Goal: Transaction & Acquisition: Purchase product/service

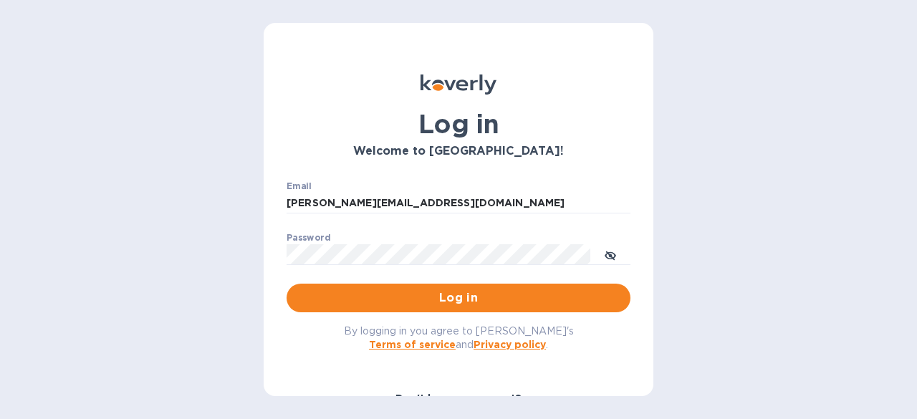
click at [420, 210] on input "[PERSON_NAME][EMAIL_ADDRESS][DOMAIN_NAME]" at bounding box center [459, 203] width 344 height 21
drag, startPoint x: 312, startPoint y: 204, endPoint x: 196, endPoint y: 201, distance: 115.4
click at [200, 203] on div "Log in Welcome to Koverly! Email steve.oceansouth@gmail.com ​ Password ​ Log in…" at bounding box center [458, 209] width 917 height 419
type input "clare.oceansouth@gmail.com"
click at [203, 237] on div "Log in Welcome to Koverly! Email clare.oceansouth@gmail.com ​ Password ​ Log in…" at bounding box center [458, 209] width 917 height 419
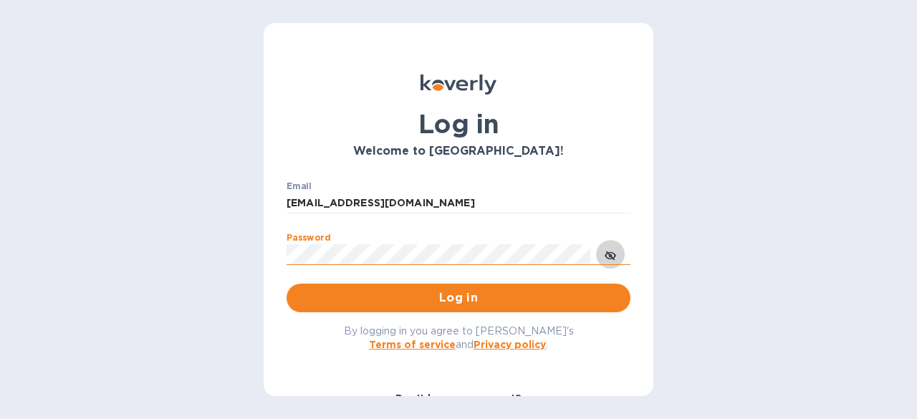
click at [601, 254] on button "toggle password visibility" at bounding box center [610, 254] width 29 height 29
click at [159, 247] on div "Log in Welcome to Koverly! Email clare.oceansouth@gmail.com ​ Password ​ Log in…" at bounding box center [458, 209] width 917 height 419
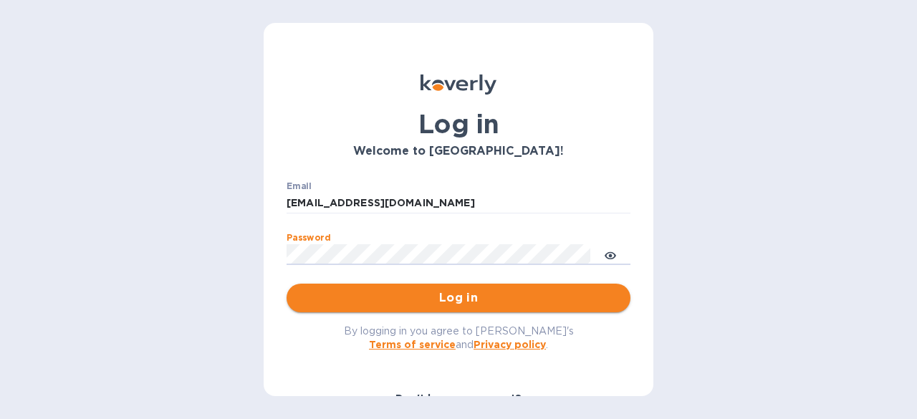
click at [318, 296] on span "Log in" at bounding box center [458, 297] width 321 height 17
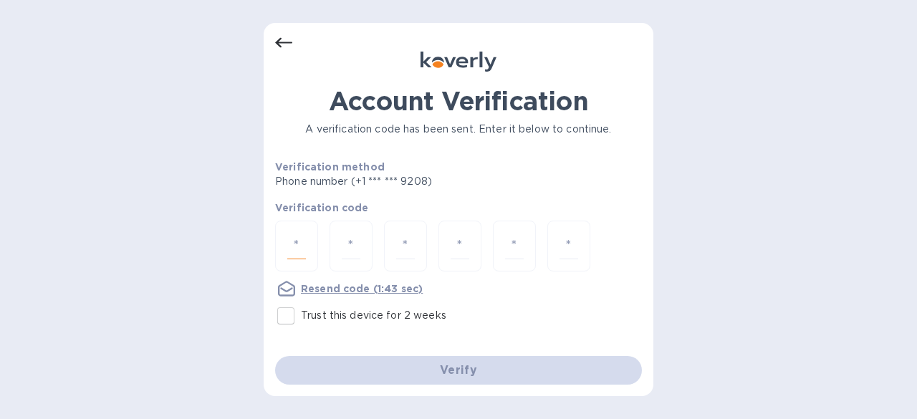
click at [305, 237] on input "number" at bounding box center [296, 246] width 19 height 27
type input "4"
type input "9"
type input "1"
type input "5"
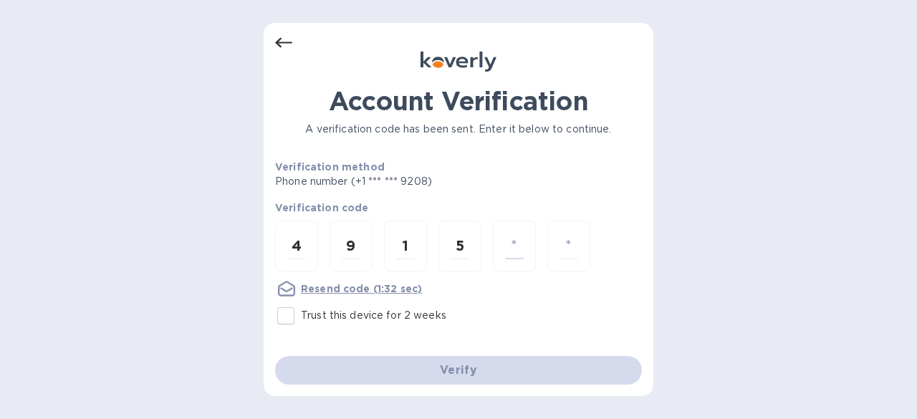
type input "2"
type input "6"
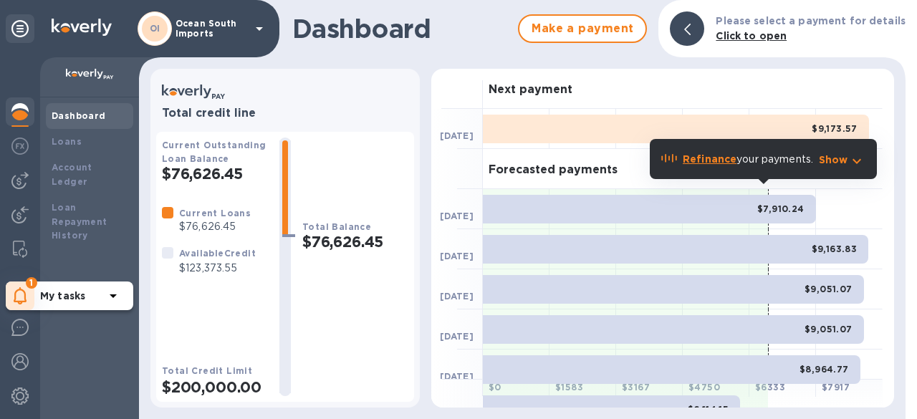
click at [20, 294] on icon at bounding box center [21, 295] width 14 height 17
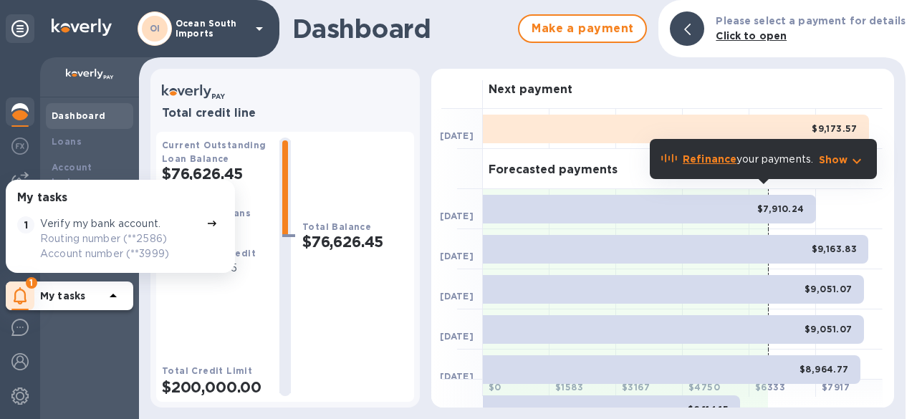
click at [24, 297] on icon at bounding box center [21, 295] width 14 height 17
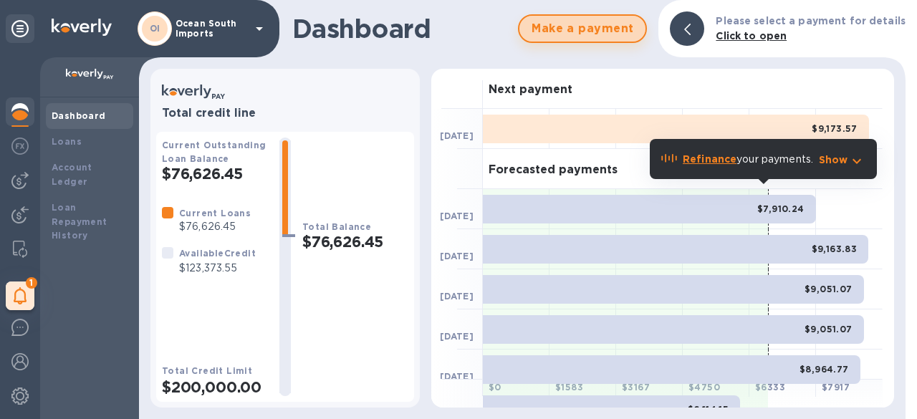
click at [626, 34] on span "Make a payment" at bounding box center [582, 28] width 103 height 17
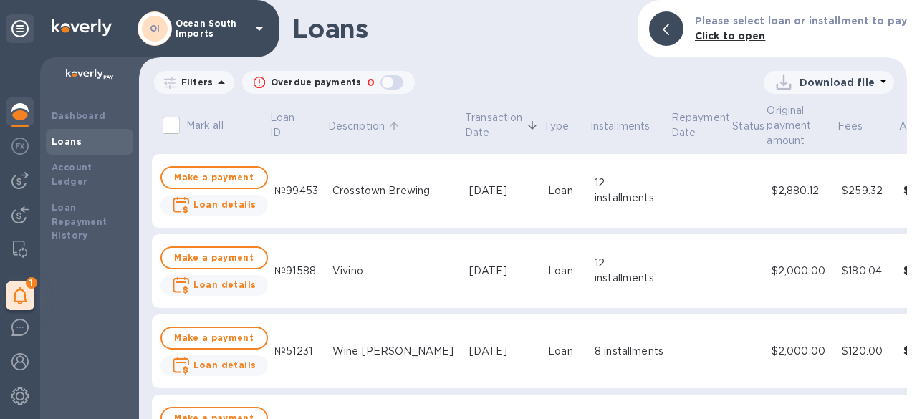
click at [367, 131] on p "Description" at bounding box center [356, 126] width 57 height 15
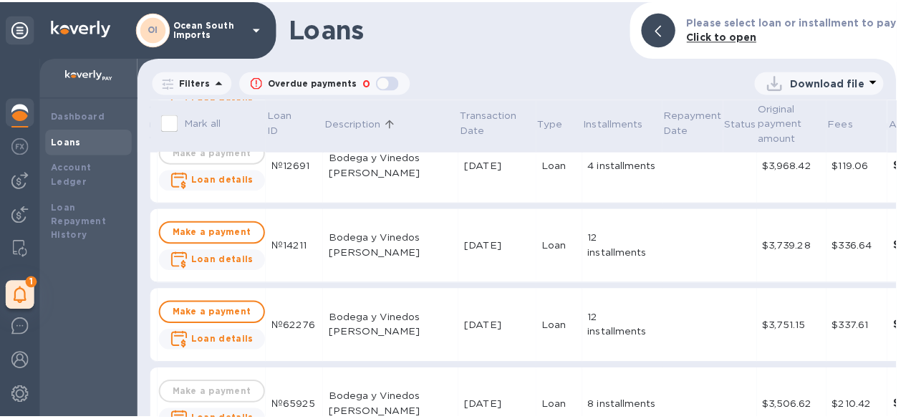
scroll to position [1791, 0]
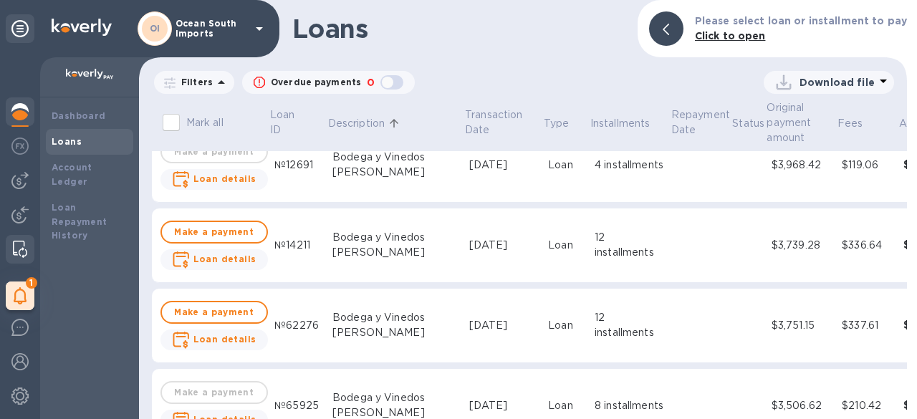
click at [13, 251] on img at bounding box center [20, 249] width 14 height 17
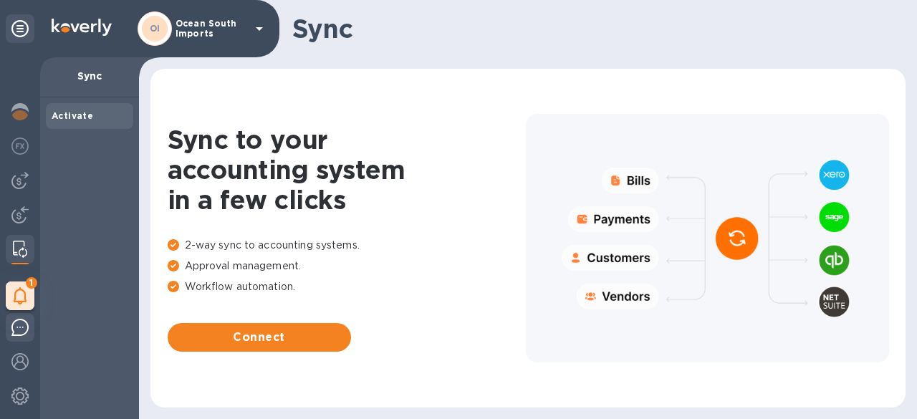
click at [12, 321] on img at bounding box center [19, 327] width 17 height 17
click at [6, 327] on div at bounding box center [20, 330] width 29 height 34
click at [21, 360] on img at bounding box center [19, 361] width 17 height 17
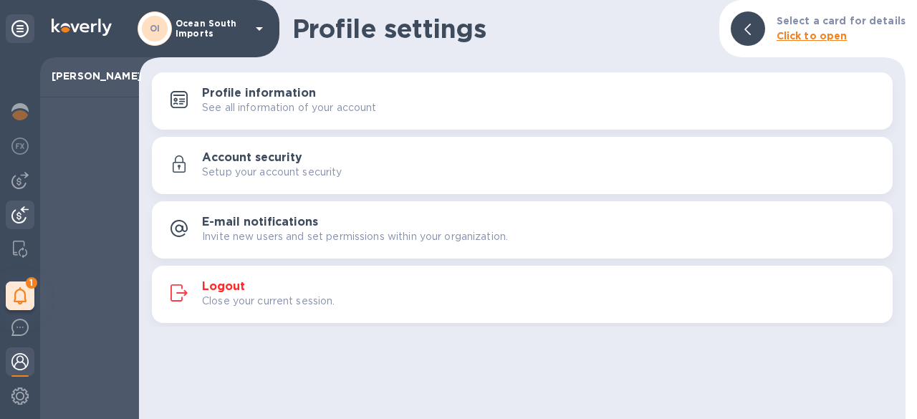
click at [27, 213] on img at bounding box center [19, 214] width 17 height 17
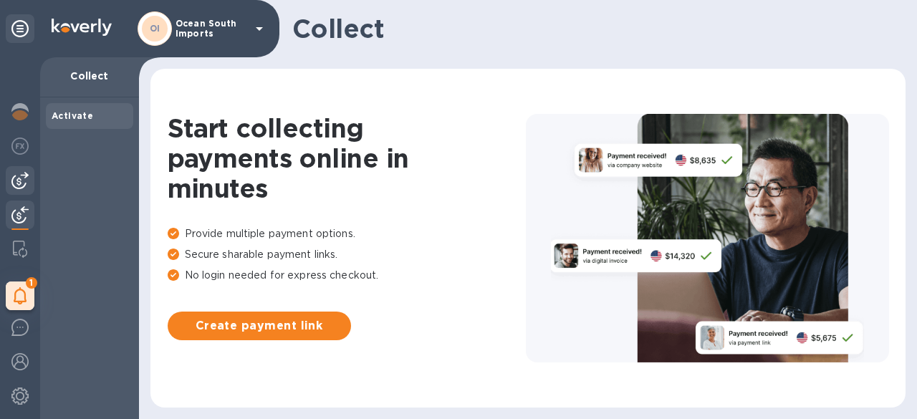
click at [19, 179] on img at bounding box center [19, 180] width 17 height 17
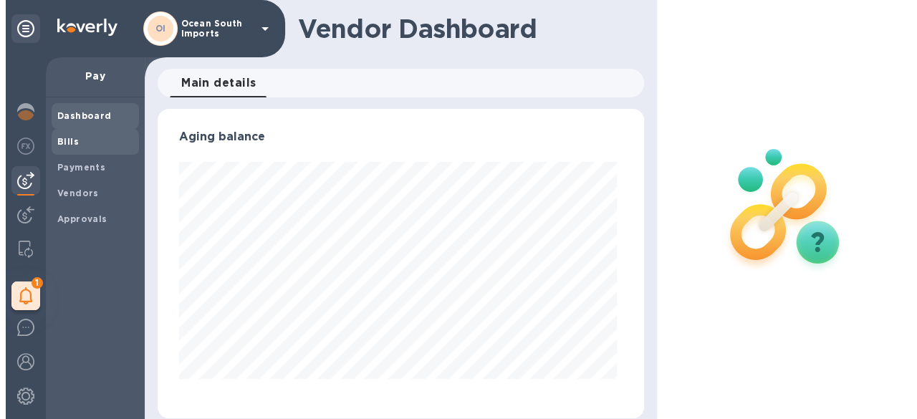
scroll to position [309, 480]
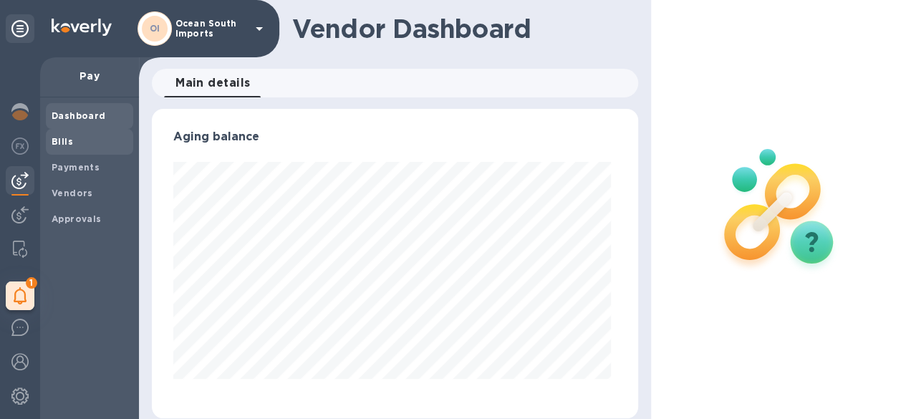
click at [95, 150] on div "Bills" at bounding box center [89, 142] width 87 height 26
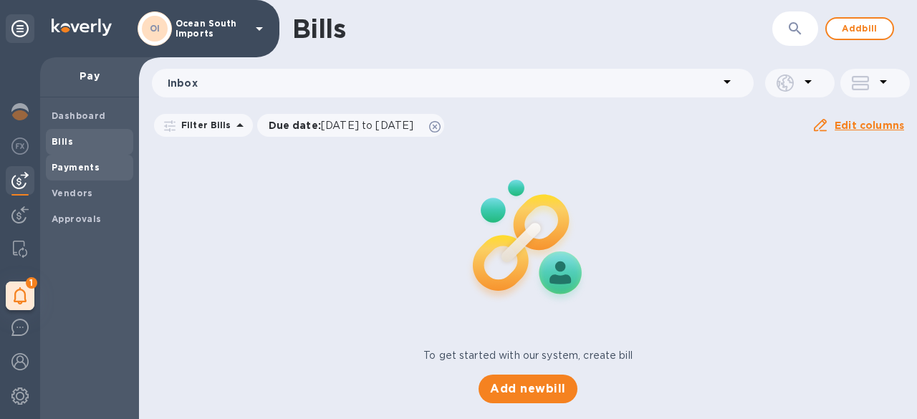
click at [67, 170] on b "Payments" at bounding box center [76, 167] width 48 height 11
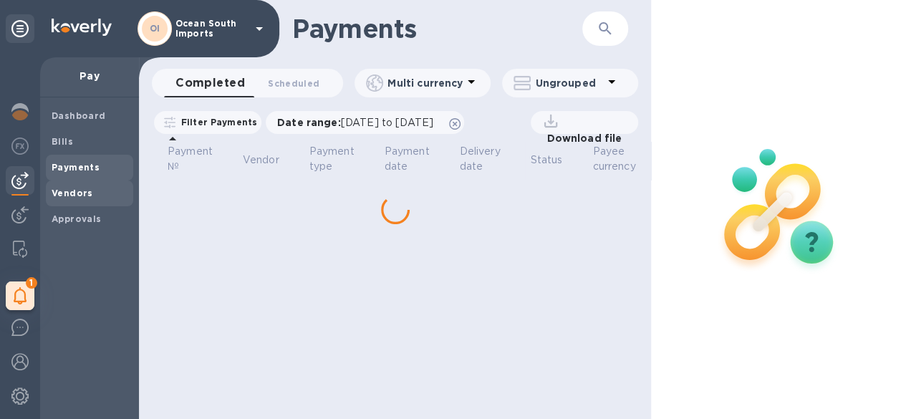
click at [83, 192] on b "Vendors" at bounding box center [73, 193] width 42 height 11
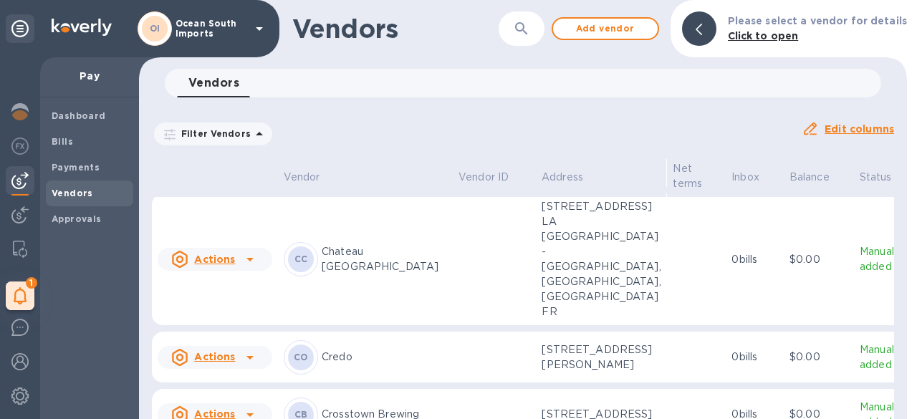
scroll to position [1236, 0]
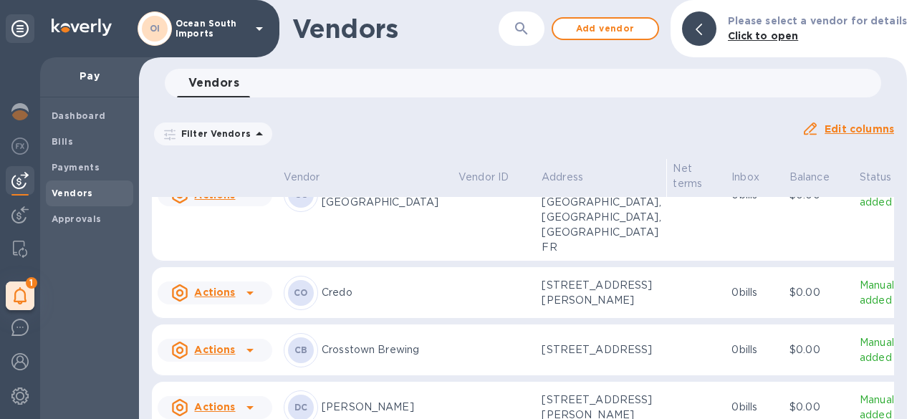
click at [347, 267] on td "CO Credo" at bounding box center [365, 293] width 175 height 52
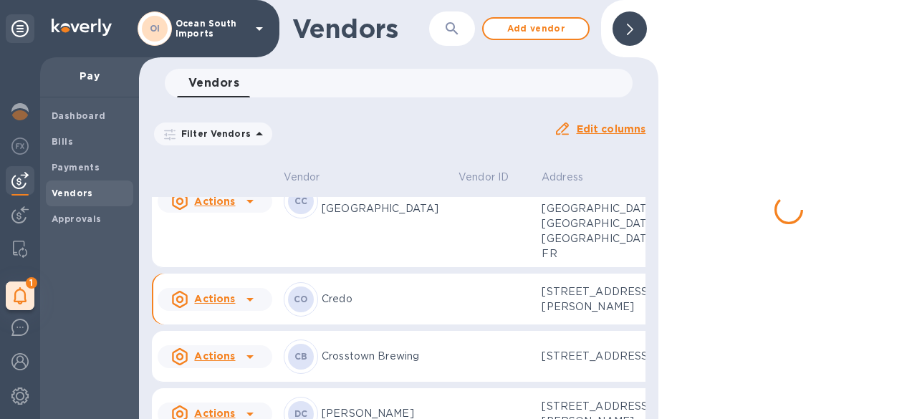
scroll to position [1395, 0]
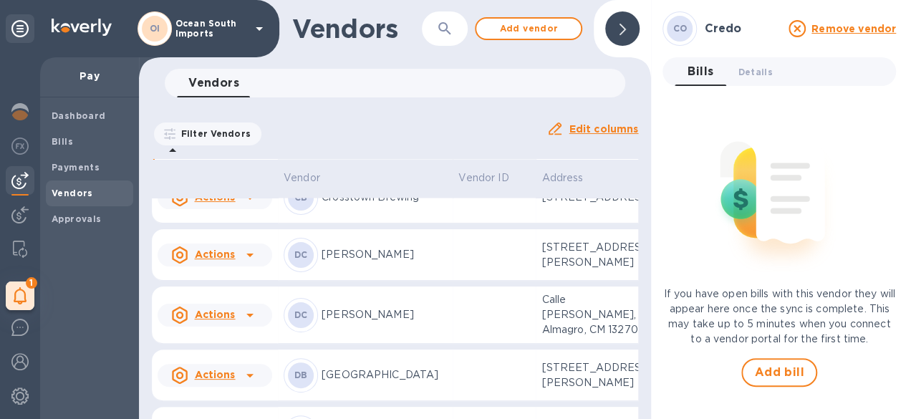
click at [453, 166] on td at bounding box center [494, 141] width 83 height 52
click at [552, 155] on p "[STREET_ADDRESS][PERSON_NAME]" at bounding box center [600, 140] width 119 height 30
click at [761, 67] on span "Details 0" at bounding box center [755, 71] width 34 height 15
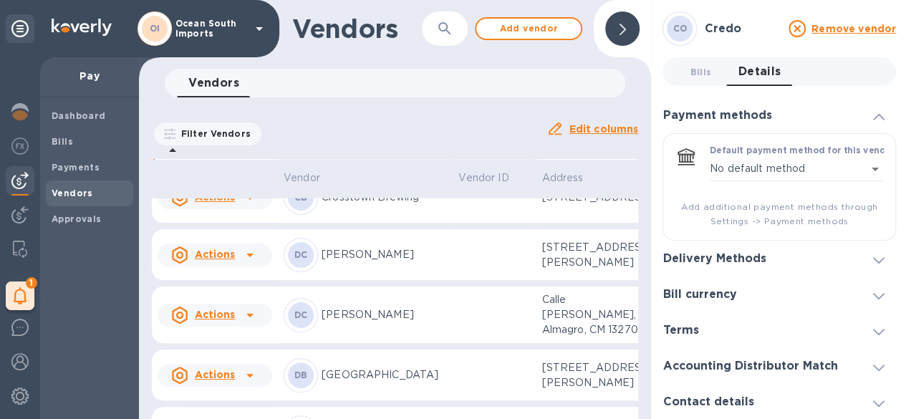
click at [743, 257] on h3 "Delivery Methods" at bounding box center [714, 259] width 103 height 14
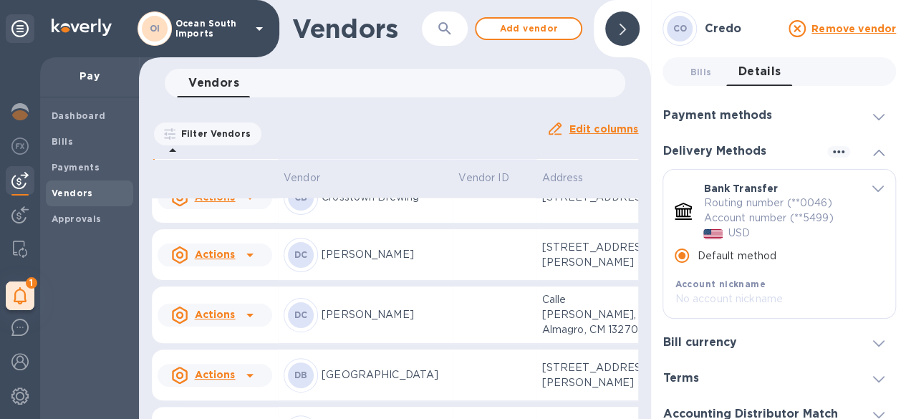
click at [772, 352] on div "Bill currency" at bounding box center [779, 342] width 233 height 36
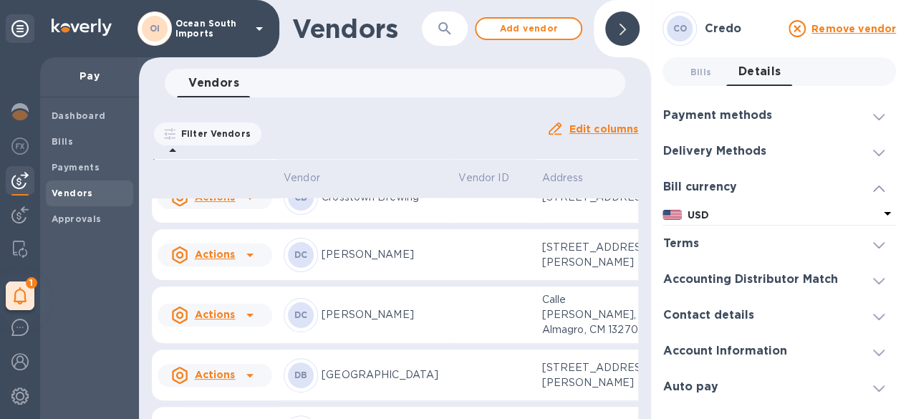
click at [740, 246] on div "Terms" at bounding box center [779, 244] width 233 height 36
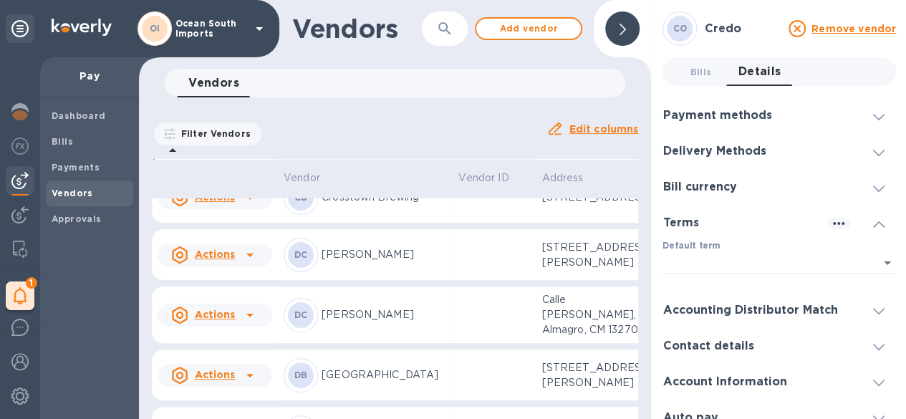
click at [735, 325] on div "Accounting Distributor Match" at bounding box center [779, 310] width 233 height 36
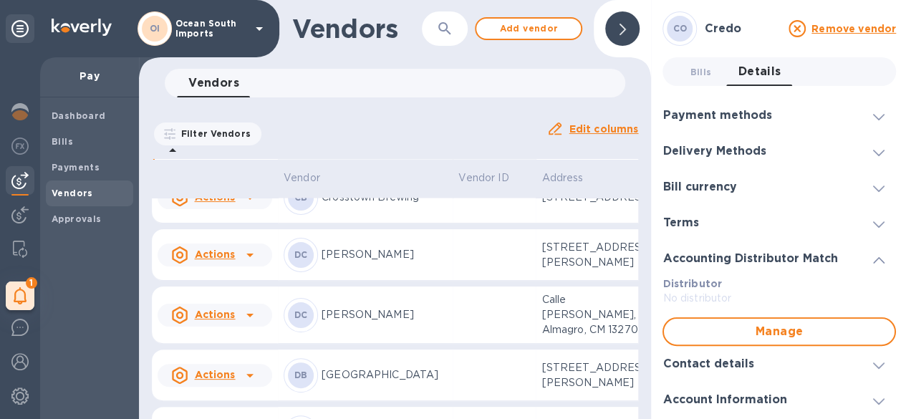
click at [736, 376] on div "Contact details" at bounding box center [779, 364] width 233 height 36
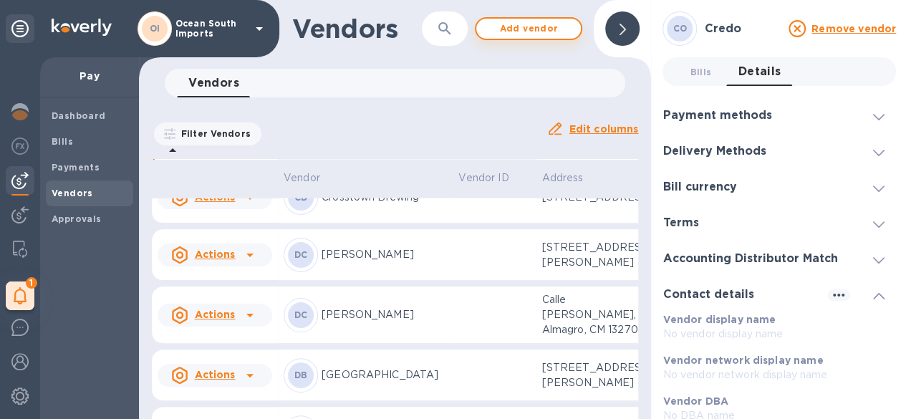
click at [496, 34] on span "Add vendor" at bounding box center [529, 28] width 82 height 17
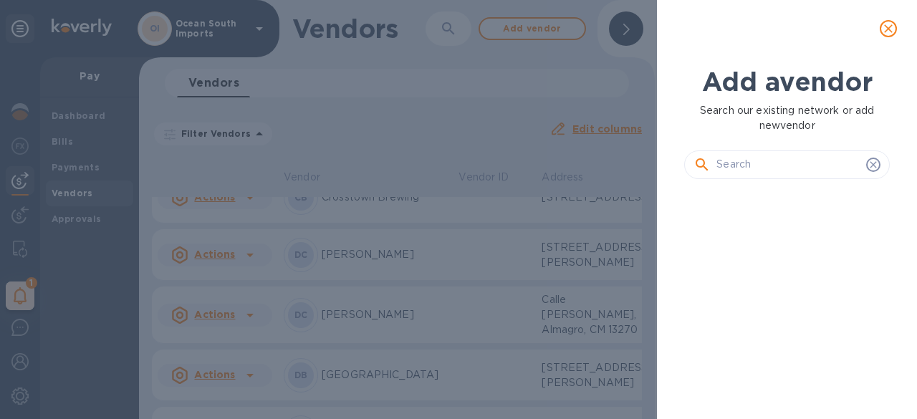
scroll to position [180, 211]
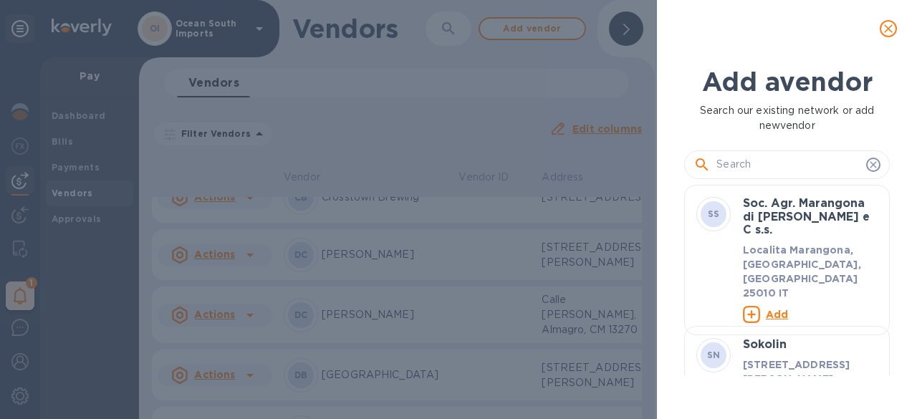
click at [762, 165] on input "text" at bounding box center [788, 164] width 144 height 21
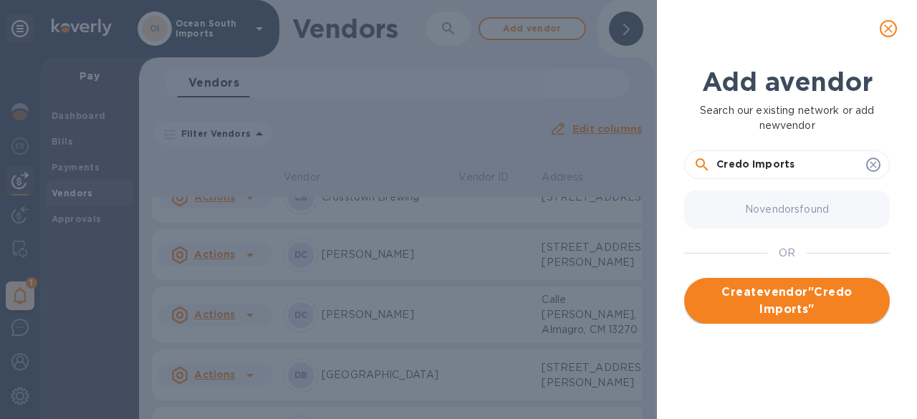
type input "Credo Imports"
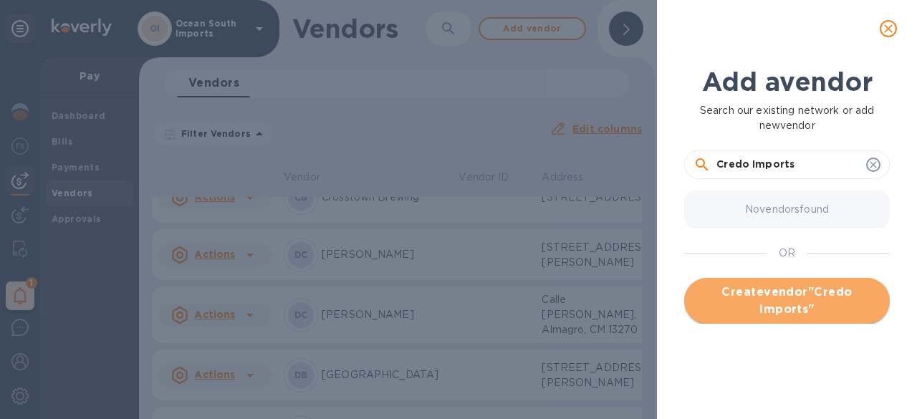
click at [828, 293] on span "Create vendor " Credo Imports "" at bounding box center [786, 301] width 183 height 34
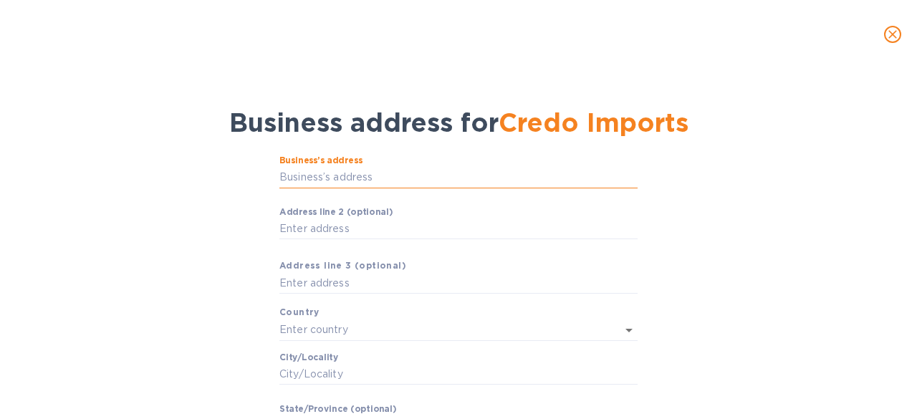
click at [452, 173] on input "Business’s аddress" at bounding box center [458, 177] width 358 height 21
type input "[STREET_ADDRESS]"
type input "[GEOGRAPHIC_DATA]"
type input "PA"
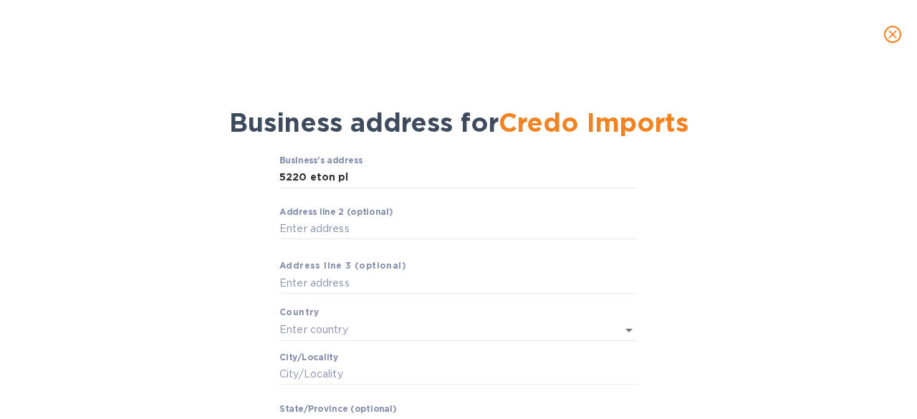
type input "17055"
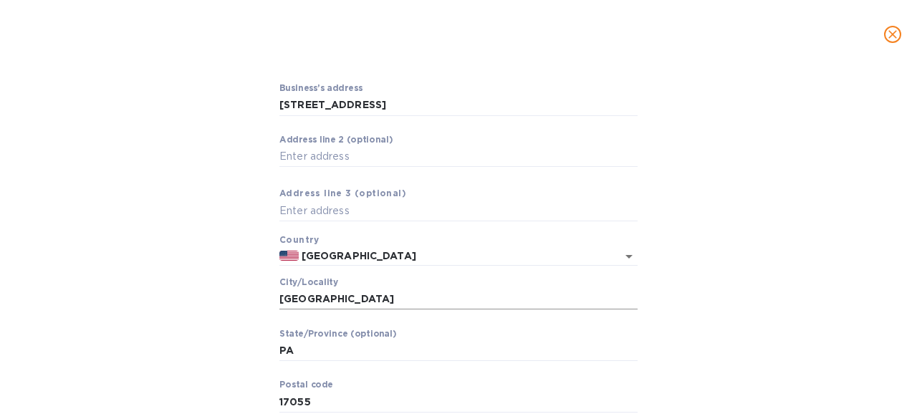
scroll to position [143, 0]
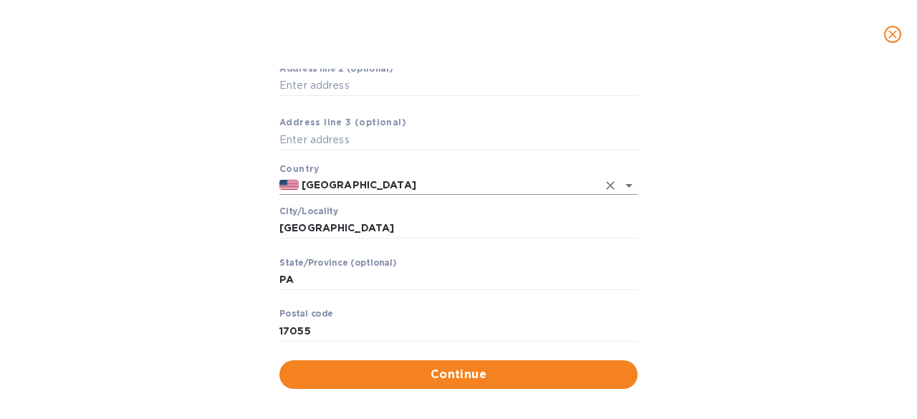
click at [447, 188] on input "[GEOGRAPHIC_DATA]" at bounding box center [448, 185] width 299 height 18
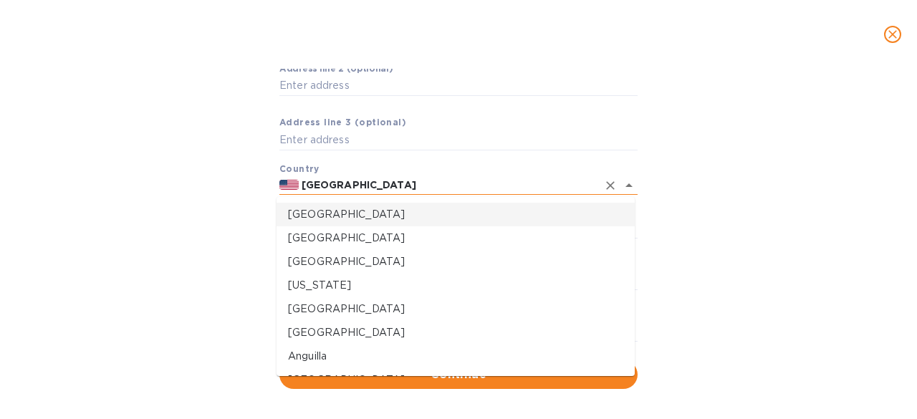
click at [453, 187] on input "[GEOGRAPHIC_DATA]" at bounding box center [448, 185] width 299 height 18
click at [597, 148] on input "text" at bounding box center [458, 140] width 358 height 21
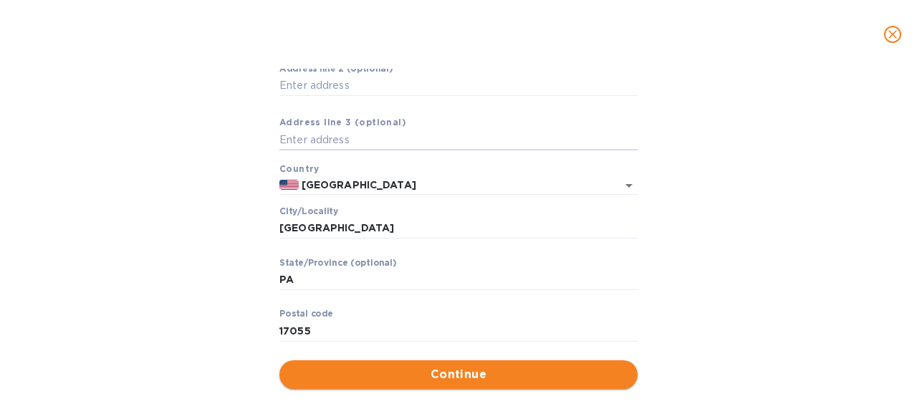
click at [479, 373] on span "Continue" at bounding box center [458, 374] width 335 height 17
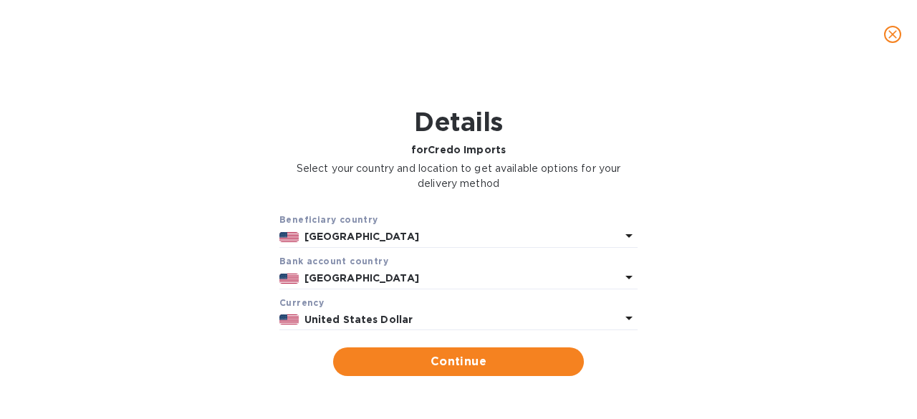
click at [448, 236] on p "[GEOGRAPHIC_DATA]" at bounding box center [462, 236] width 316 height 15
click at [443, 206] on div "Beneficiary country [GEOGRAPHIC_DATA] Bank account cоuntry [GEOGRAPHIC_DATA] Cu…" at bounding box center [459, 294] width 880 height 182
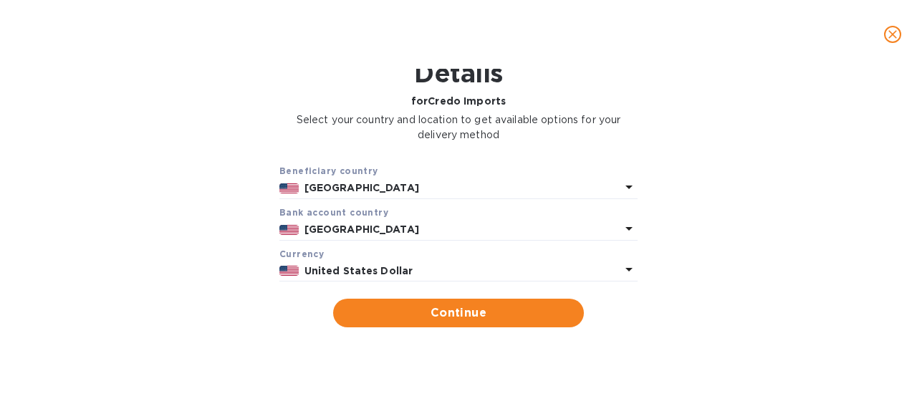
scroll to position [72, 0]
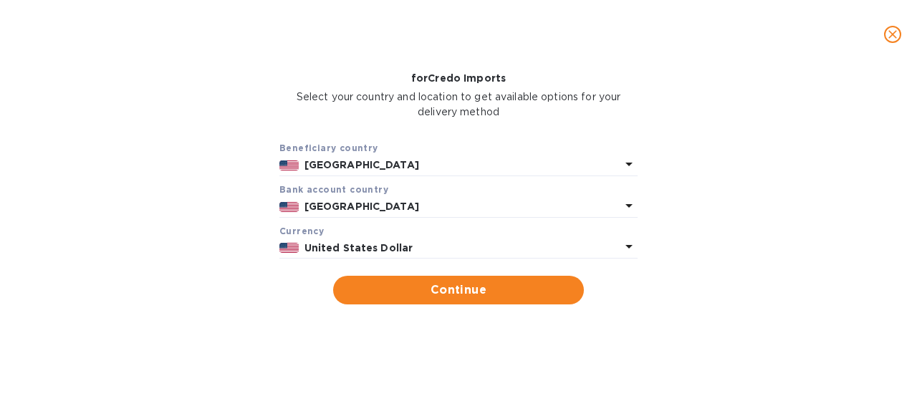
click at [563, 196] on div "Bank account cоuntry" at bounding box center [458, 189] width 358 height 15
click at [602, 201] on p "[GEOGRAPHIC_DATA]" at bounding box center [462, 206] width 316 height 15
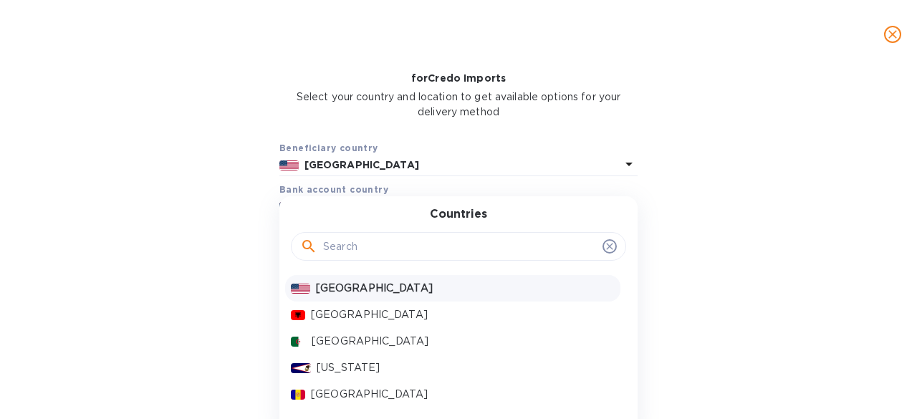
click at [615, 206] on div "Countries [GEOGRAPHIC_DATA] [GEOGRAPHIC_DATA] [GEOGRAPHIC_DATA] [US_STATE] [GEO…" at bounding box center [458, 315] width 358 height 239
click at [660, 189] on div "Beneficiary country [GEOGRAPHIC_DATA] Bank [GEOGRAPHIC_DATA] [GEOGRAPHIC_DATA] …" at bounding box center [459, 223] width 880 height 182
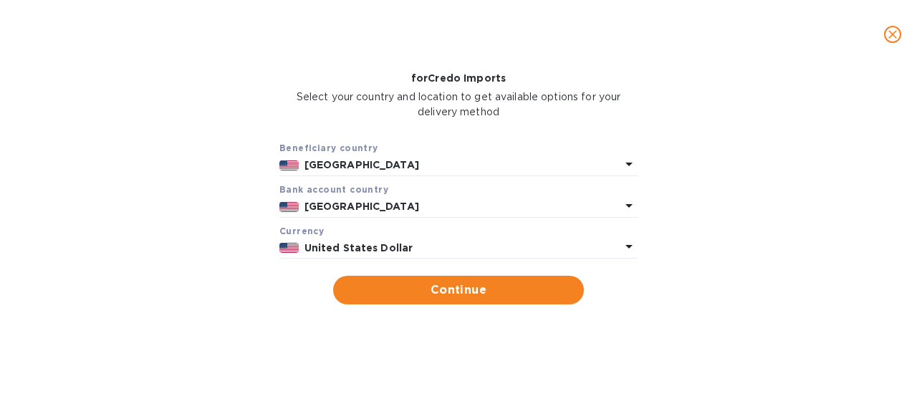
click at [639, 244] on div "Beneficiary country [GEOGRAPHIC_DATA] Bank account cоuntry [GEOGRAPHIC_DATA] Cu…" at bounding box center [459, 223] width 880 height 182
click at [622, 243] on icon at bounding box center [628, 246] width 17 height 17
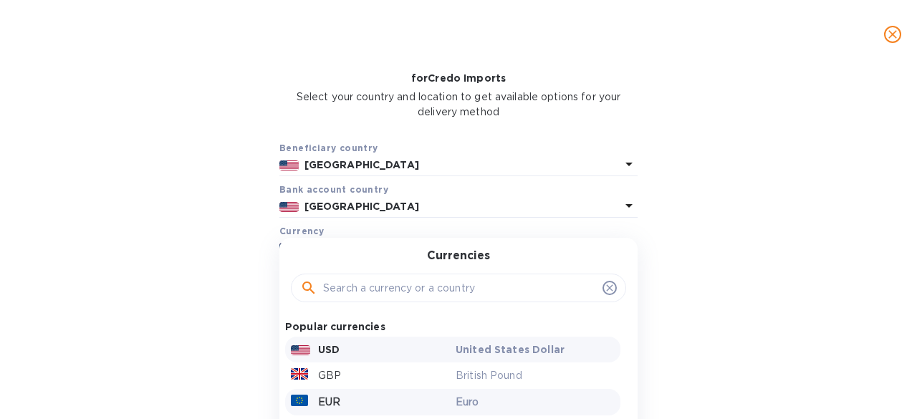
click at [362, 398] on div "EUR" at bounding box center [370, 402] width 165 height 21
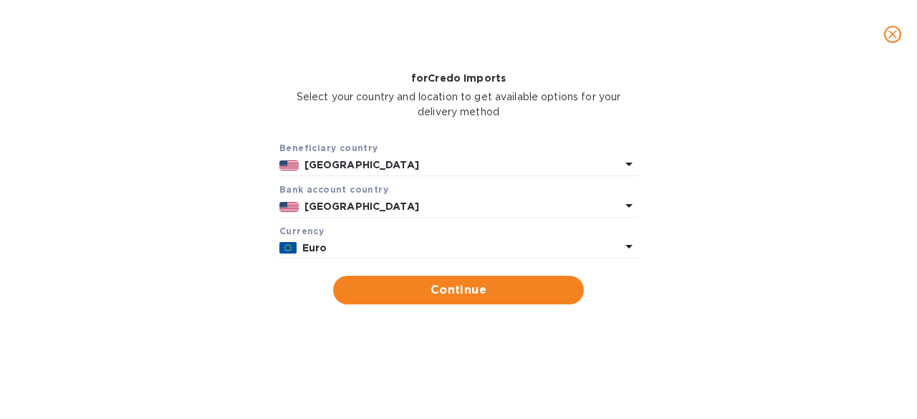
click at [517, 202] on p "[GEOGRAPHIC_DATA]" at bounding box center [462, 206] width 316 height 15
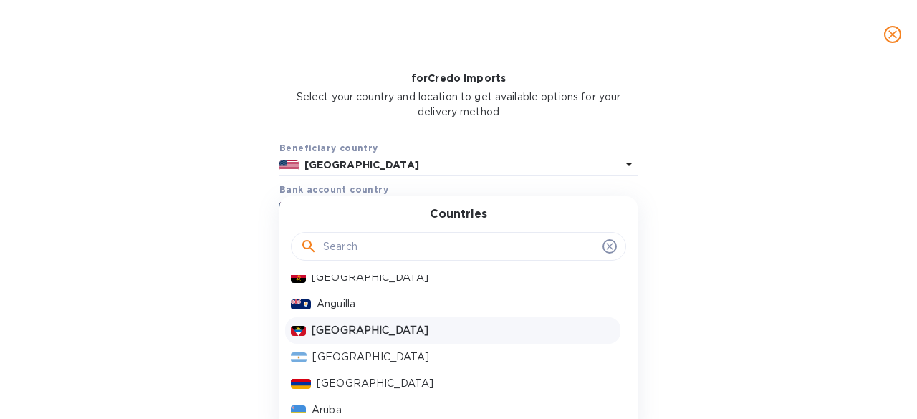
scroll to position [215, 0]
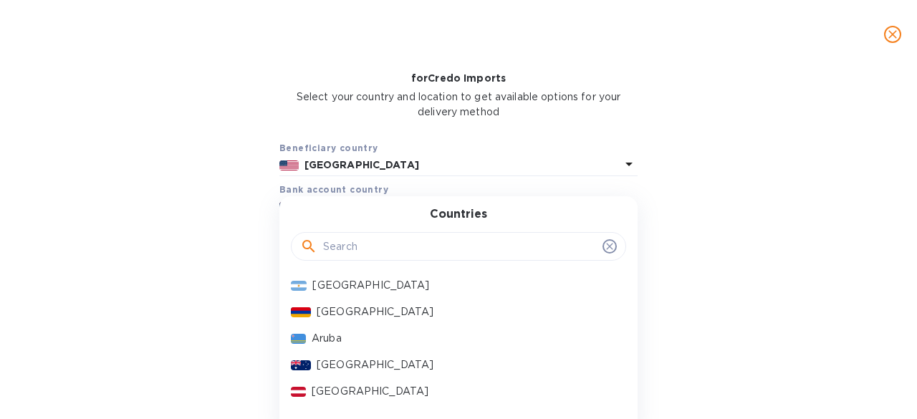
click at [358, 247] on input "text" at bounding box center [460, 246] width 274 height 21
click at [489, 112] on p "Select your country and location to get available options for your delivery met…" at bounding box center [458, 105] width 358 height 30
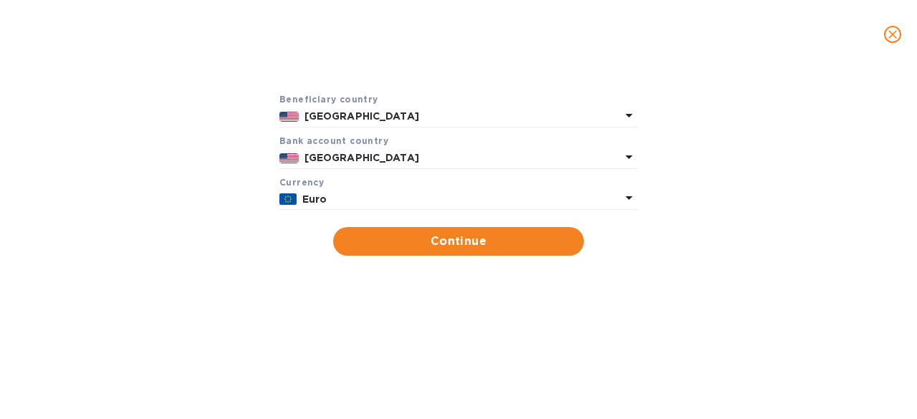
scroll to position [143, 0]
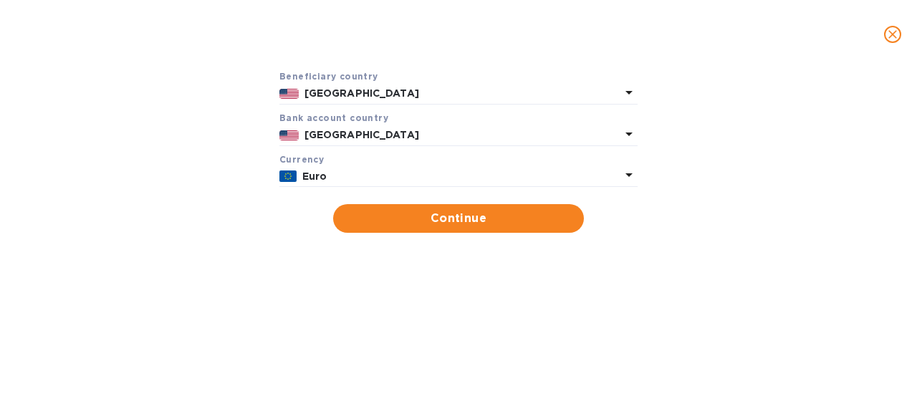
click at [400, 95] on p "[GEOGRAPHIC_DATA]" at bounding box center [462, 93] width 316 height 15
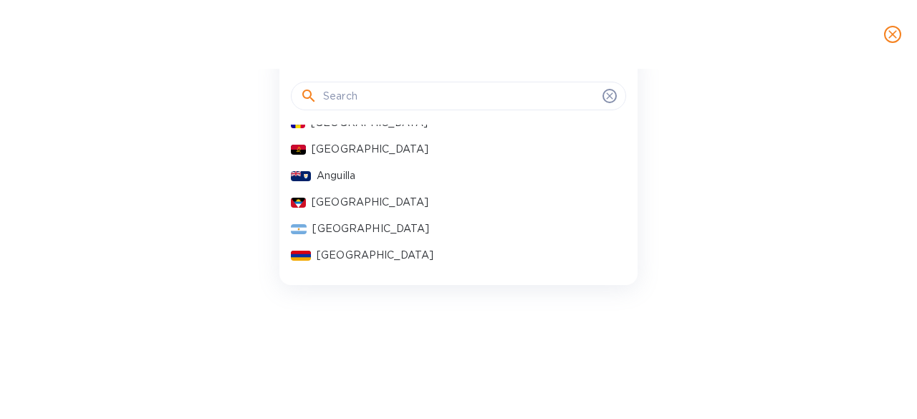
scroll to position [0, 0]
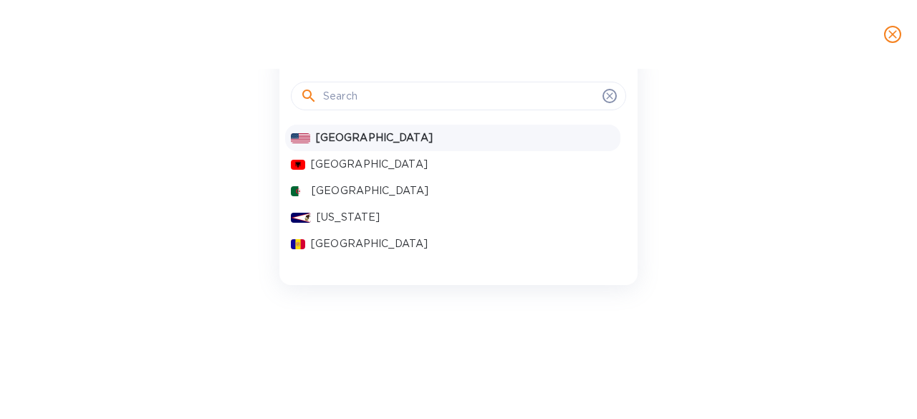
click at [463, 97] on input "text" at bounding box center [460, 95] width 274 height 21
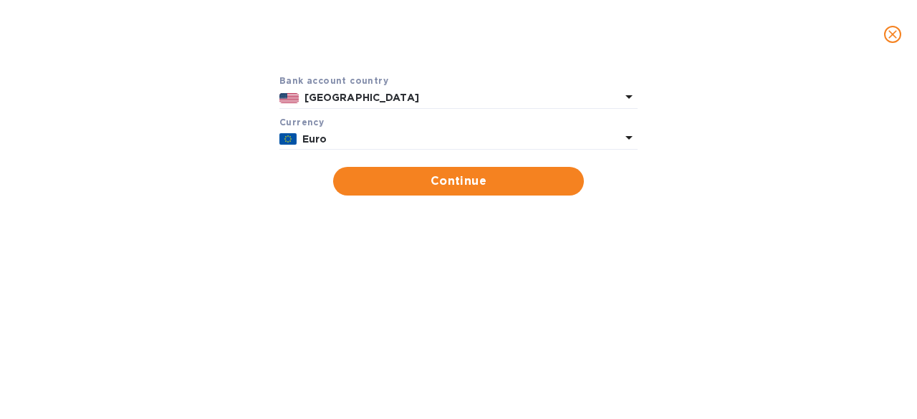
click at [448, 44] on div at bounding box center [458, 34] width 902 height 34
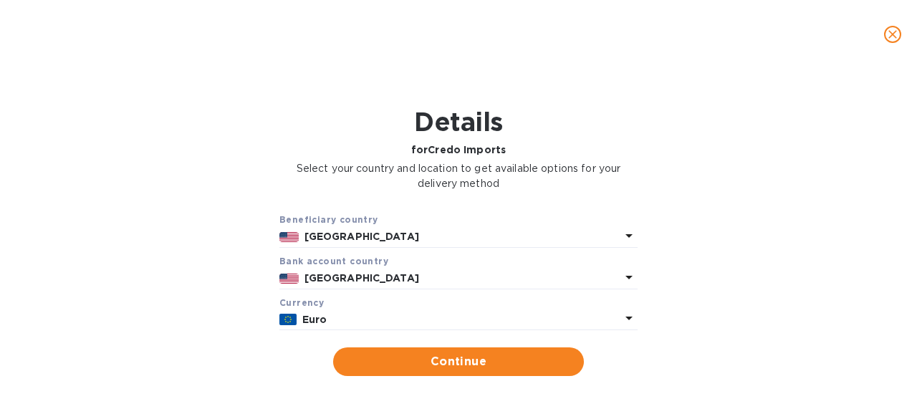
click at [433, 234] on p "[GEOGRAPHIC_DATA]" at bounding box center [462, 236] width 316 height 15
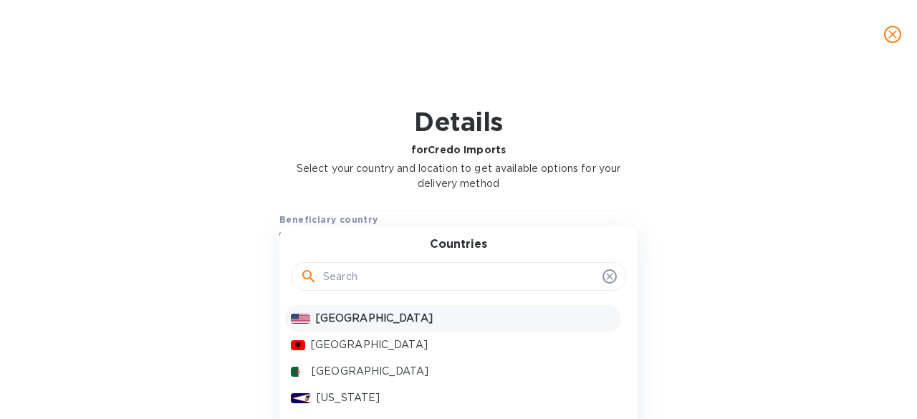
click at [421, 217] on div "Beneficiary country" at bounding box center [458, 219] width 358 height 15
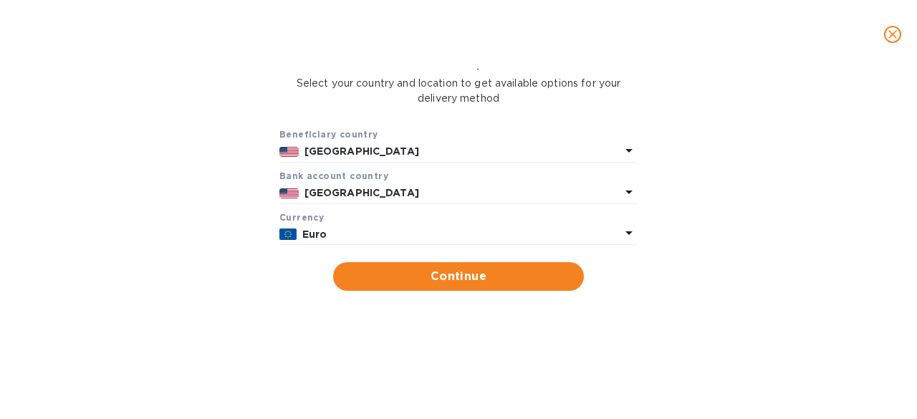
scroll to position [180, 0]
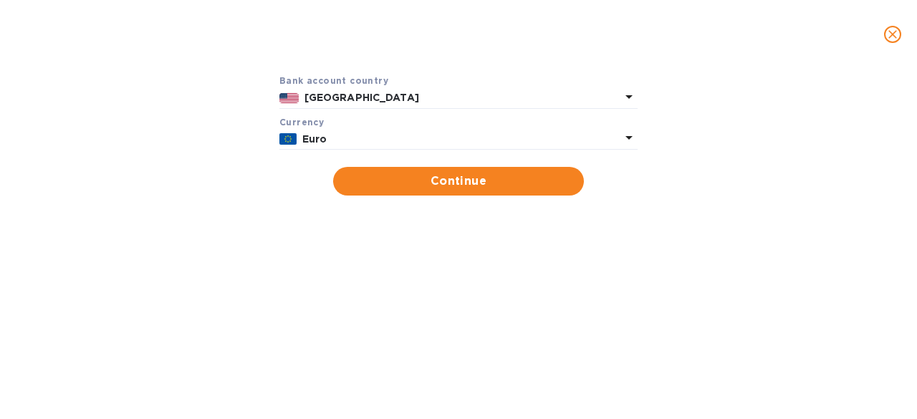
click at [351, 105] on p "[GEOGRAPHIC_DATA]" at bounding box center [462, 97] width 316 height 15
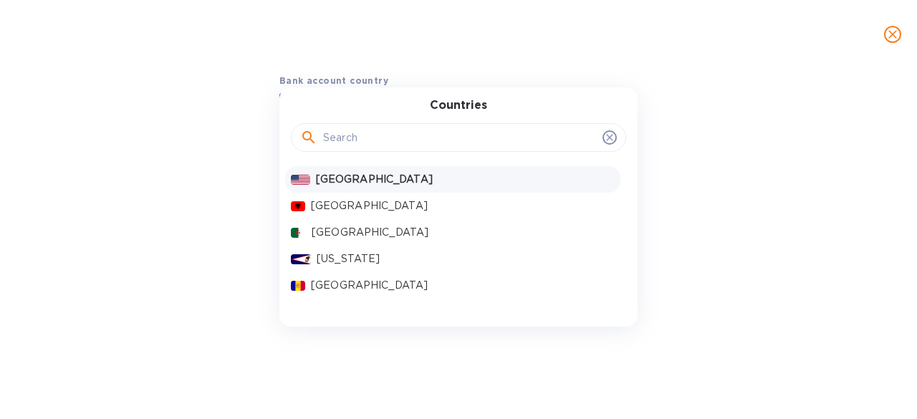
click at [344, 138] on input "text" at bounding box center [460, 137] width 274 height 21
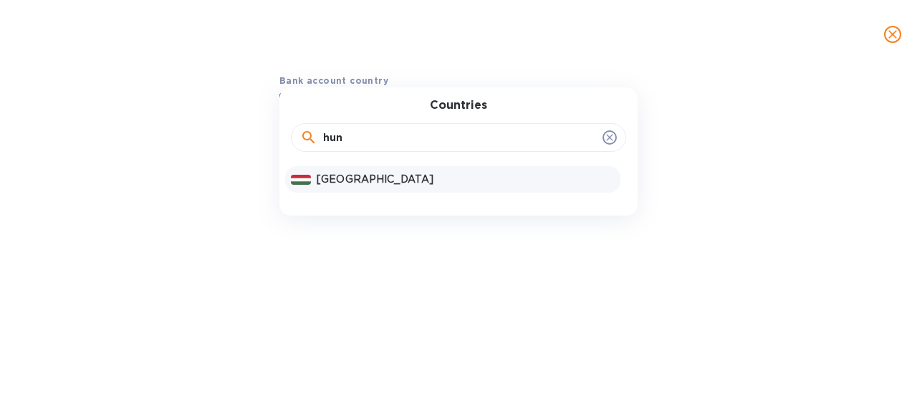
type input "hun"
click at [372, 174] on p "[GEOGRAPHIC_DATA]" at bounding box center [466, 179] width 298 height 15
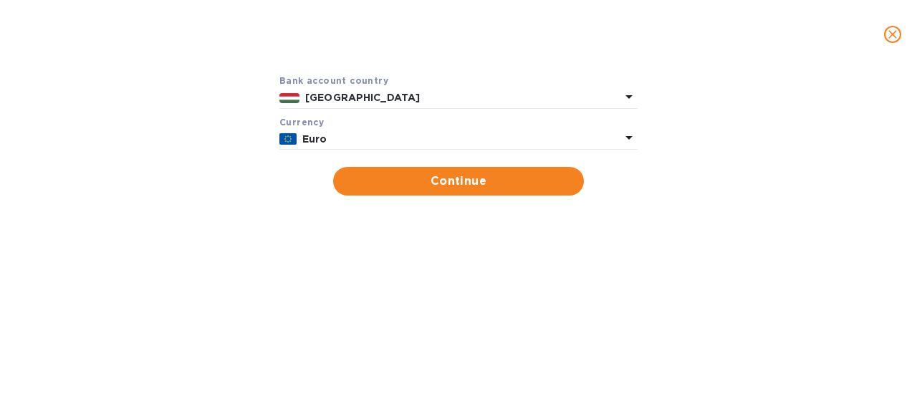
scroll to position [37, 0]
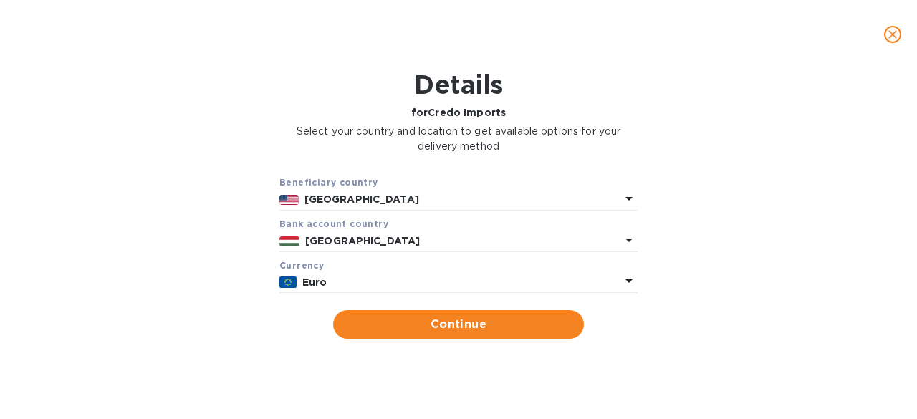
click at [375, 201] on p "[GEOGRAPHIC_DATA]" at bounding box center [462, 199] width 316 height 15
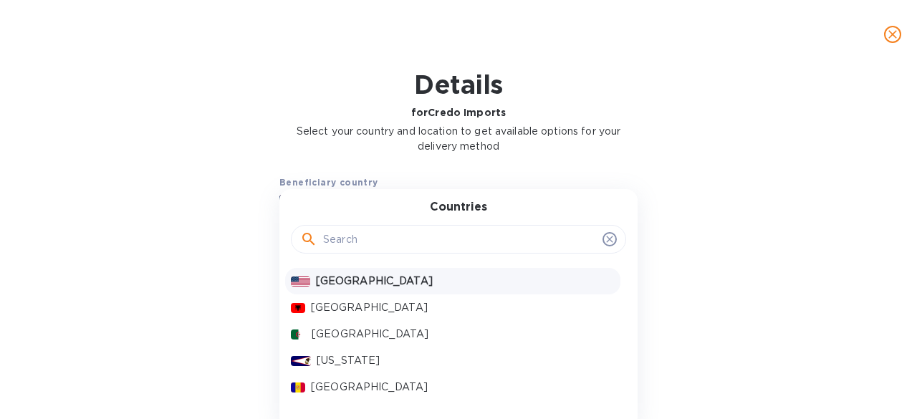
click at [364, 241] on input "text" at bounding box center [460, 238] width 274 height 21
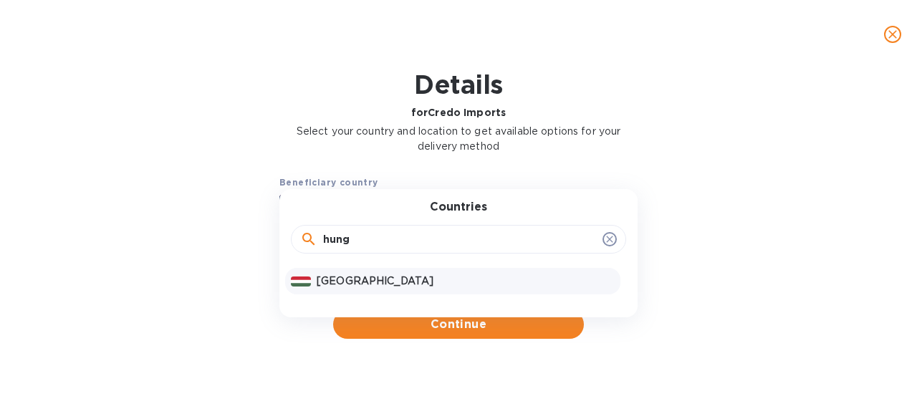
type input "hung"
click at [377, 271] on div "[GEOGRAPHIC_DATA]" at bounding box center [466, 281] width 304 height 21
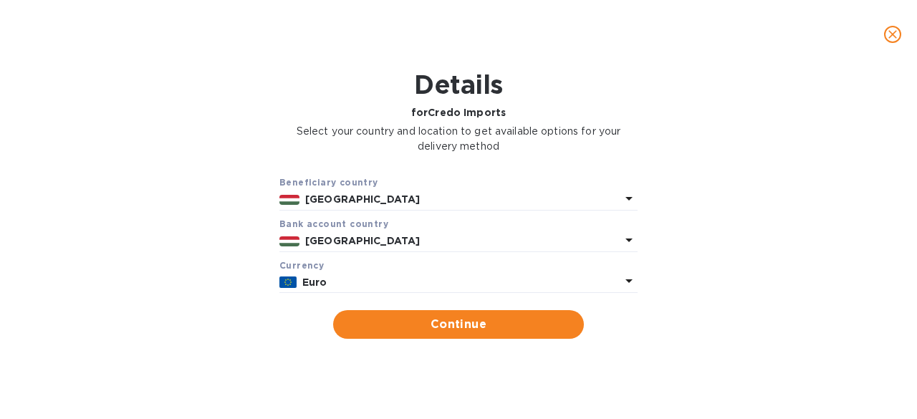
click at [446, 191] on div "[GEOGRAPHIC_DATA]" at bounding box center [462, 199] width 321 height 21
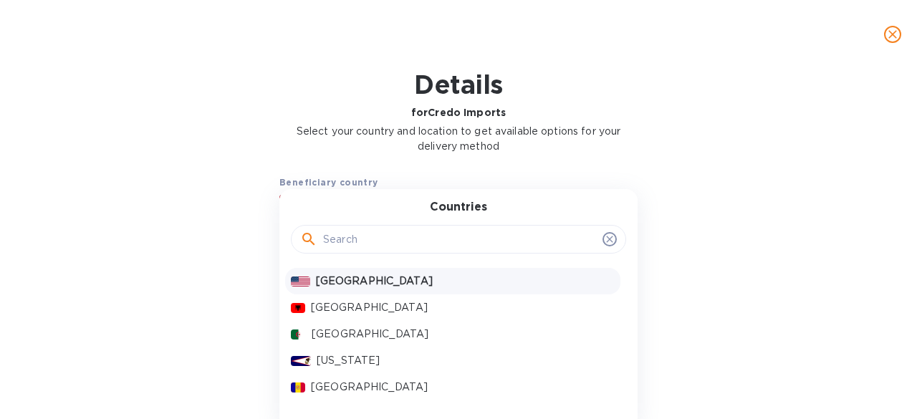
click at [391, 293] on div "[GEOGRAPHIC_DATA]" at bounding box center [452, 281] width 335 height 27
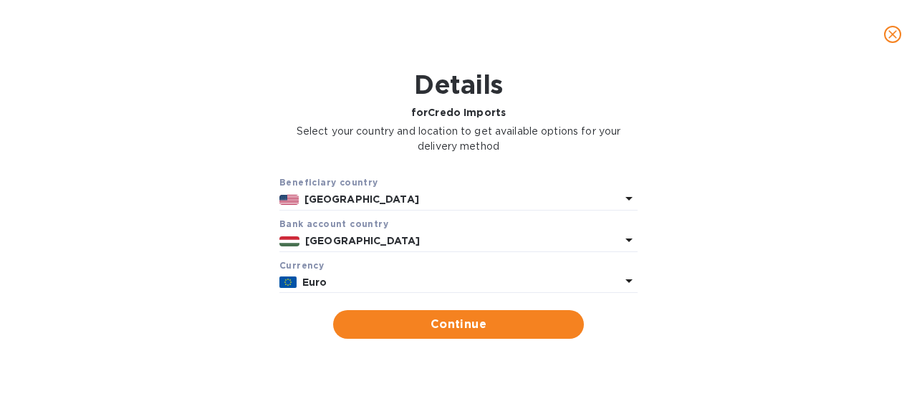
click at [387, 217] on div "Bank account cоuntry" at bounding box center [458, 223] width 358 height 15
click at [393, 205] on p "[GEOGRAPHIC_DATA]" at bounding box center [462, 199] width 316 height 15
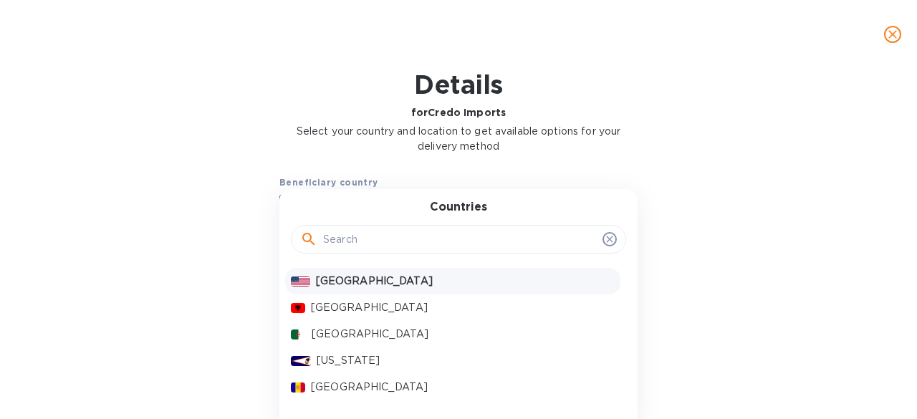
click at [384, 238] on input "text" at bounding box center [460, 238] width 274 height 21
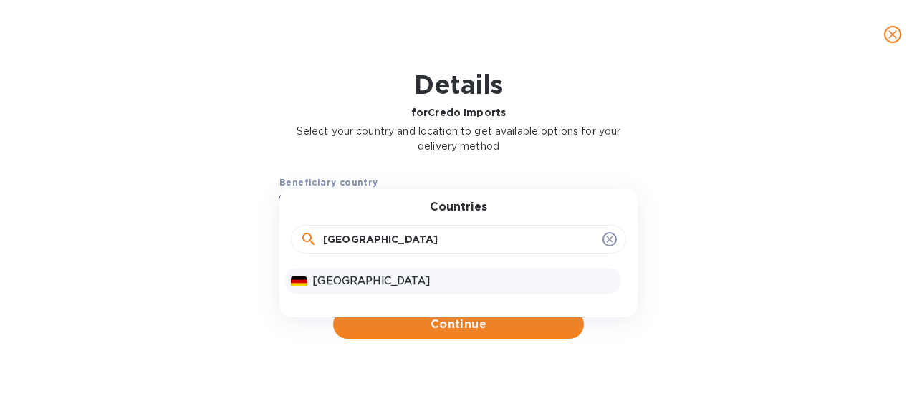
type input "[GEOGRAPHIC_DATA]"
click at [413, 279] on p "[GEOGRAPHIC_DATA]" at bounding box center [464, 281] width 302 height 15
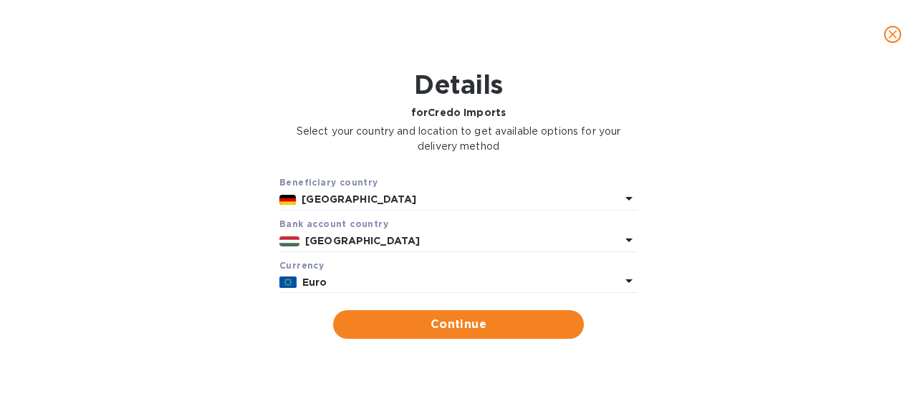
click at [365, 237] on p "[GEOGRAPHIC_DATA]" at bounding box center [462, 240] width 315 height 15
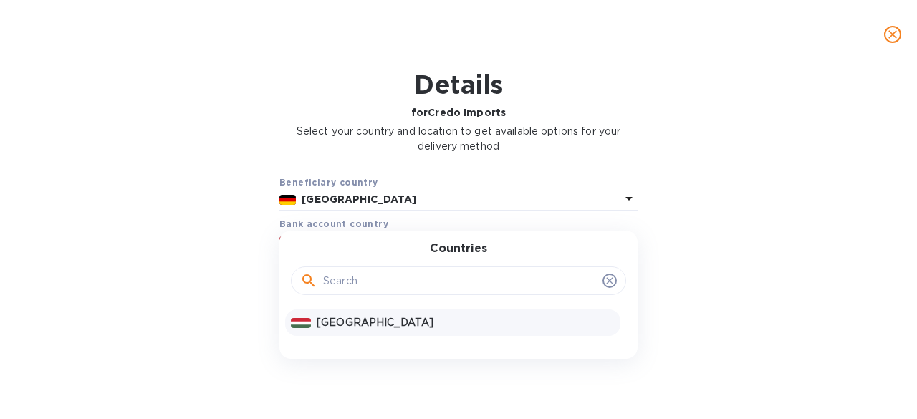
click at [365, 237] on div "Countries [GEOGRAPHIC_DATA]" at bounding box center [458, 295] width 358 height 128
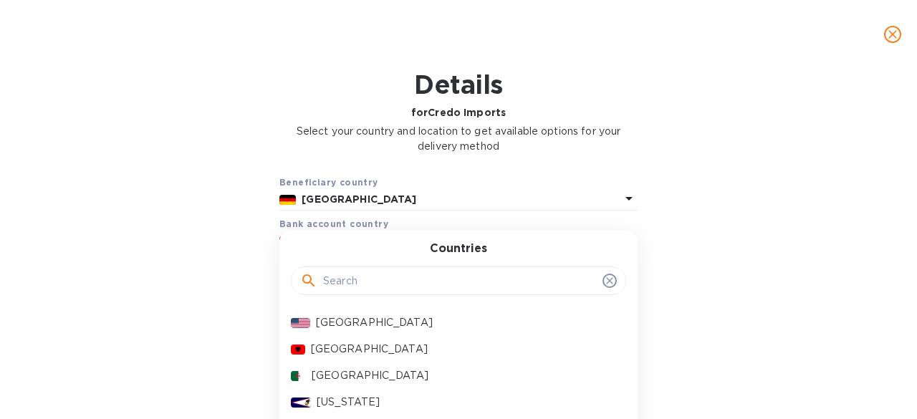
click at [367, 289] on input "text" at bounding box center [460, 280] width 274 height 21
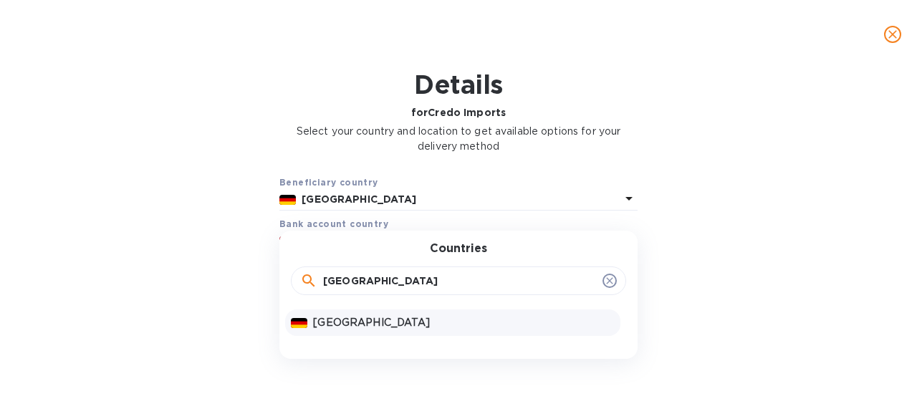
type input "[GEOGRAPHIC_DATA]"
click at [372, 322] on p "[GEOGRAPHIC_DATA]" at bounding box center [464, 322] width 302 height 15
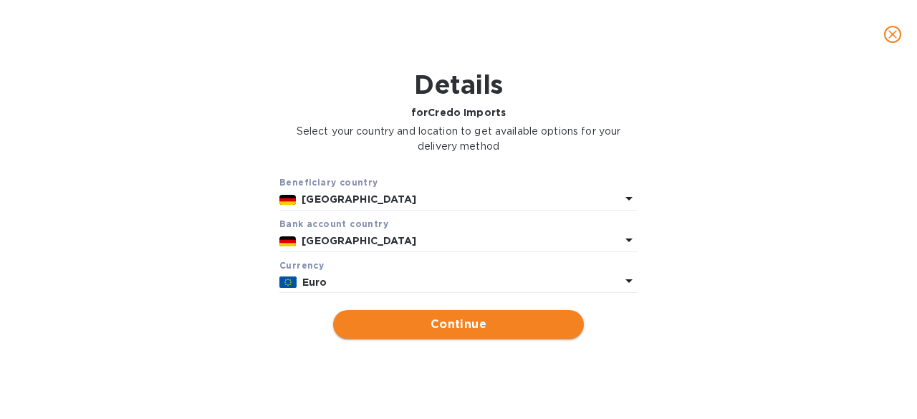
click at [431, 322] on span "Continue" at bounding box center [459, 324] width 228 height 17
type input "Credo Imports"
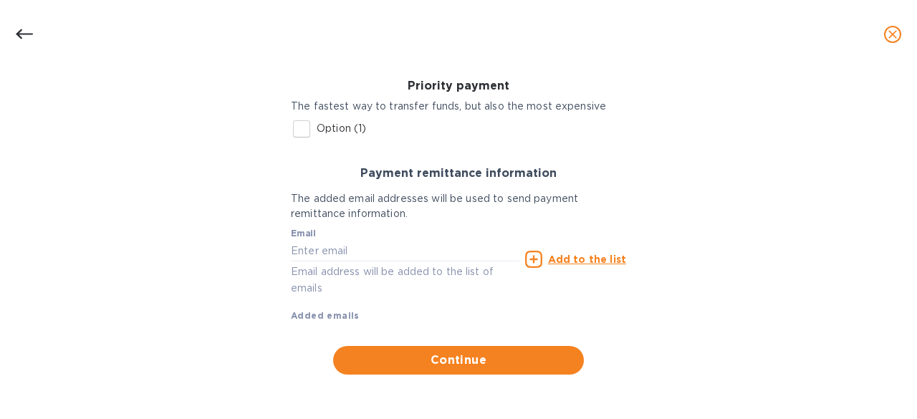
scroll to position [95, 0]
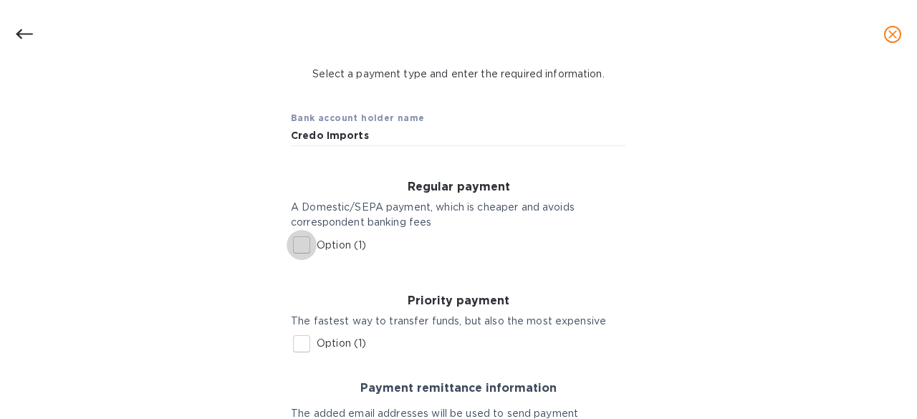
click at [305, 241] on input "Option (1)" at bounding box center [302, 245] width 30 height 30
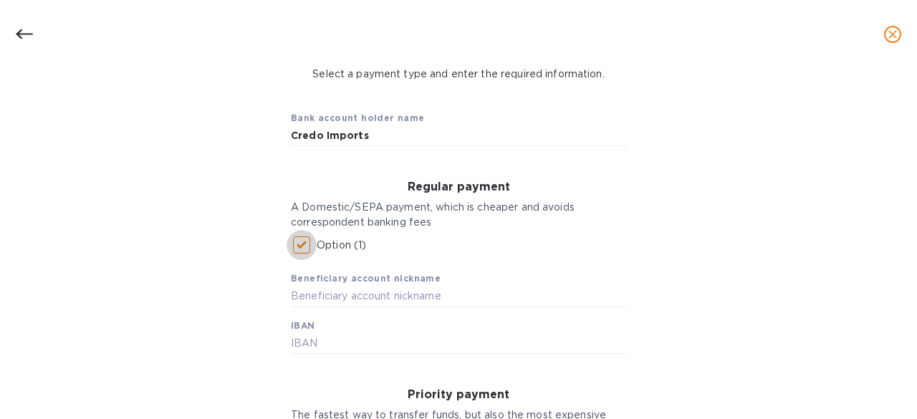
click at [299, 242] on input "Option (1)" at bounding box center [302, 245] width 30 height 30
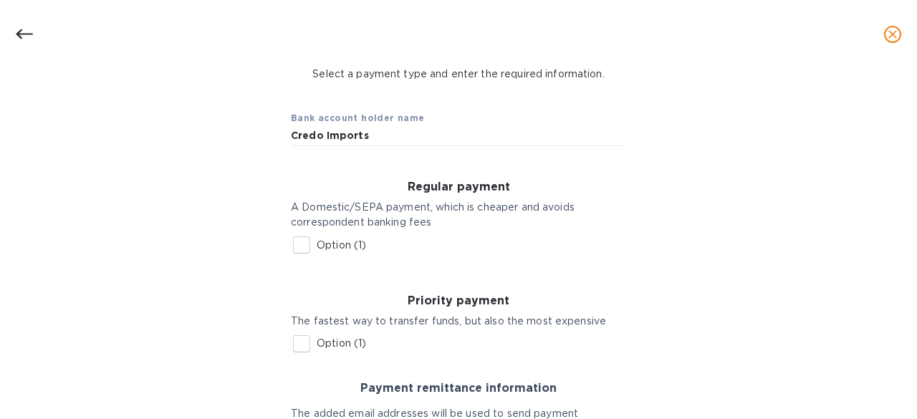
click at [302, 242] on input "Option (1)" at bounding box center [302, 245] width 30 height 30
checkbox input "true"
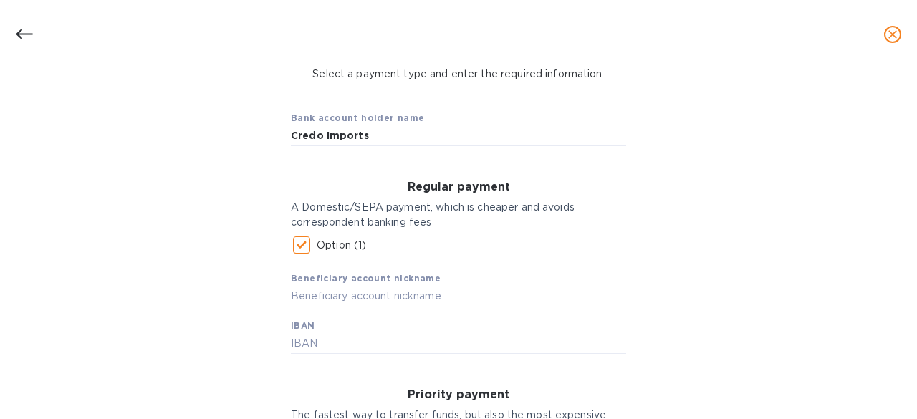
click at [357, 291] on input "text" at bounding box center [458, 296] width 335 height 21
type input "Credo"
click at [317, 337] on input "text" at bounding box center [458, 342] width 335 height 21
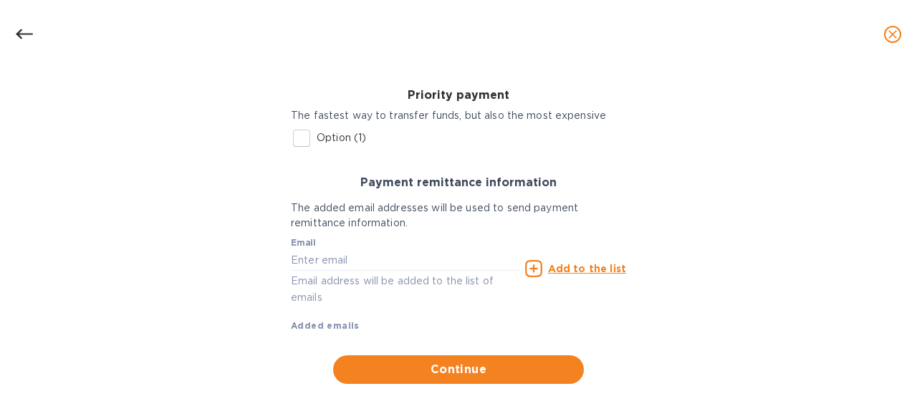
scroll to position [404, 0]
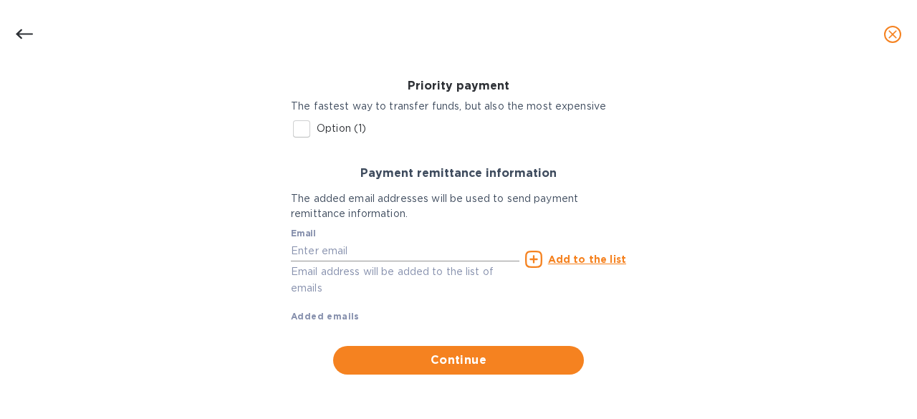
type input "[FINANCIAL_ID]"
click at [442, 246] on input "text" at bounding box center [405, 250] width 228 height 21
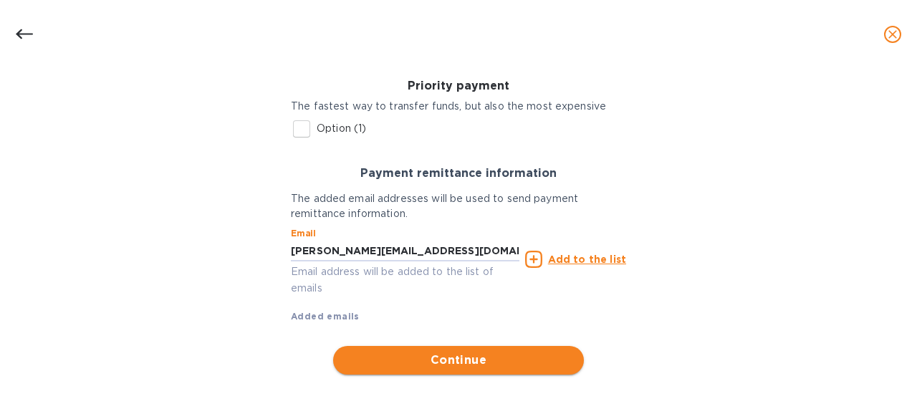
type input "[PERSON_NAME][EMAIL_ADDRESS][DOMAIN_NAME]"
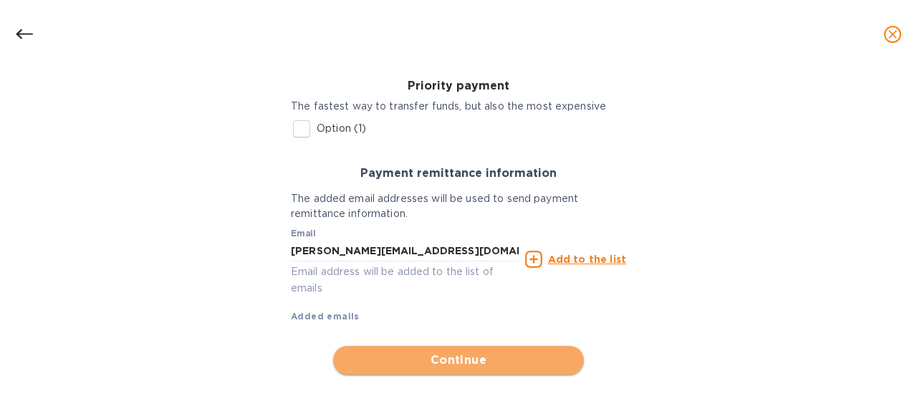
click at [427, 355] on span "Continue" at bounding box center [459, 360] width 228 height 17
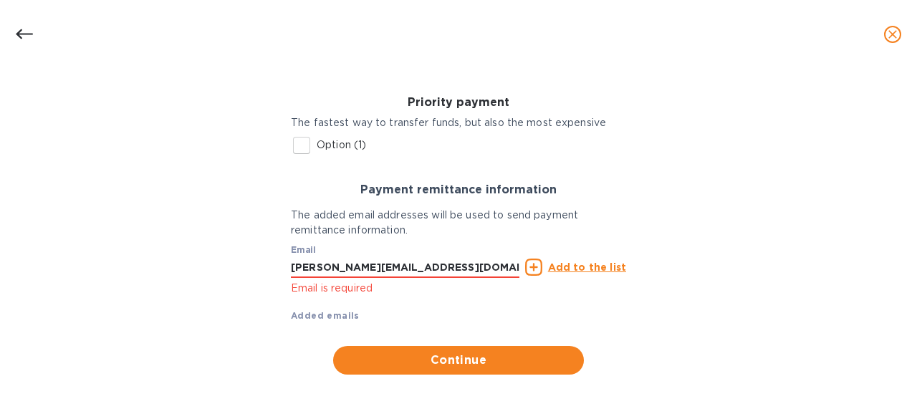
click at [578, 255] on div "Email [PERSON_NAME][EMAIL_ADDRESS][DOMAIN_NAME] Email is required Add to the li…" at bounding box center [458, 267] width 341 height 64
click at [573, 275] on div "Add to the list" at bounding box center [575, 267] width 101 height 17
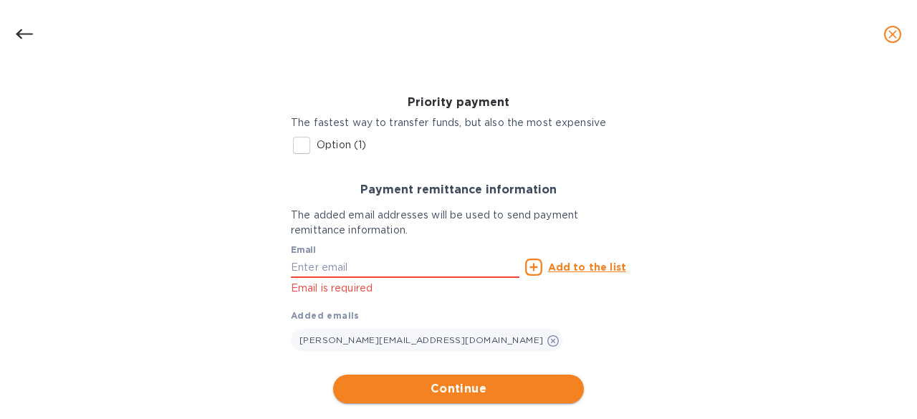
click at [453, 382] on span "Continue" at bounding box center [459, 388] width 228 height 17
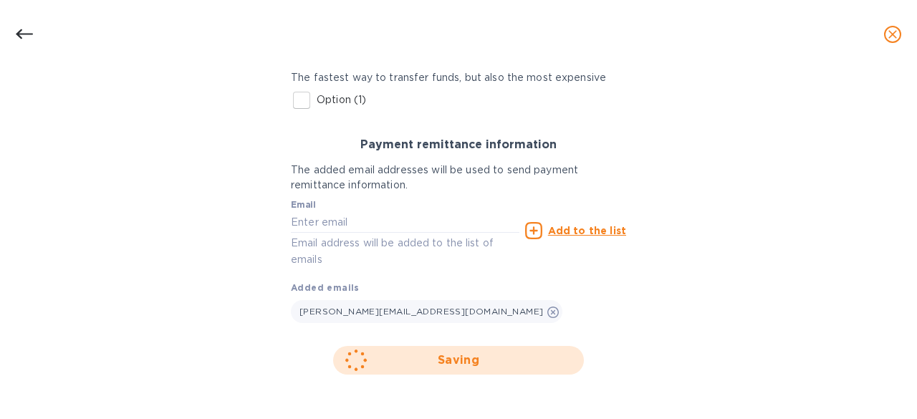
scroll to position [162, 0]
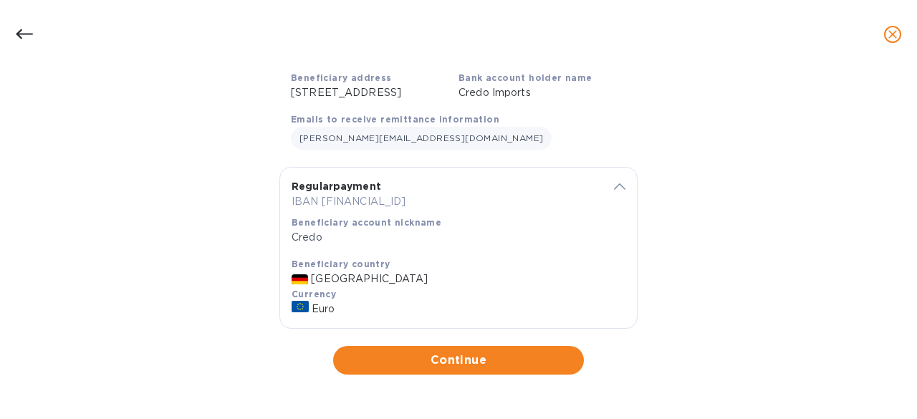
click at [454, 356] on span "Continue" at bounding box center [459, 360] width 228 height 17
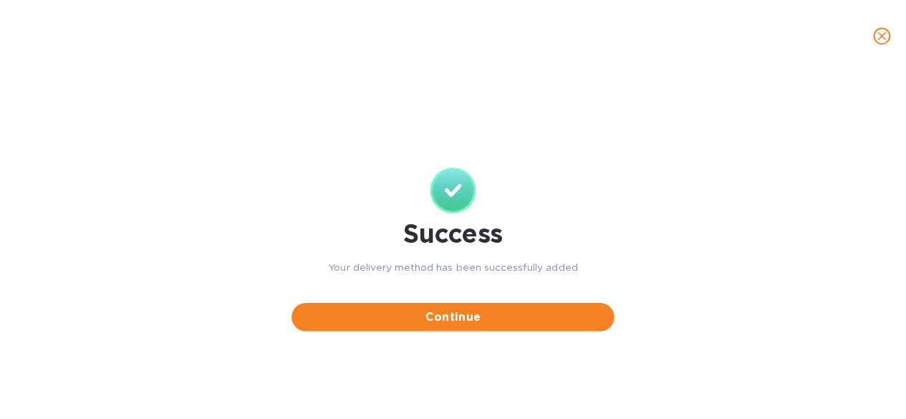
scroll to position [0, 0]
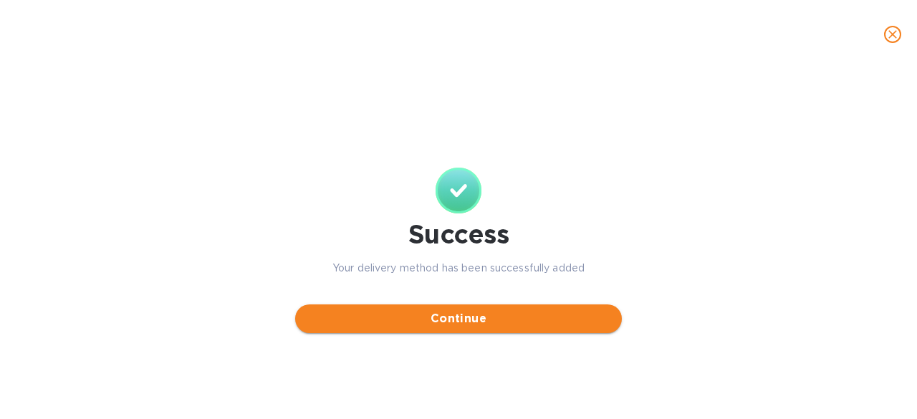
click at [470, 326] on span "Continue" at bounding box center [459, 318] width 304 height 17
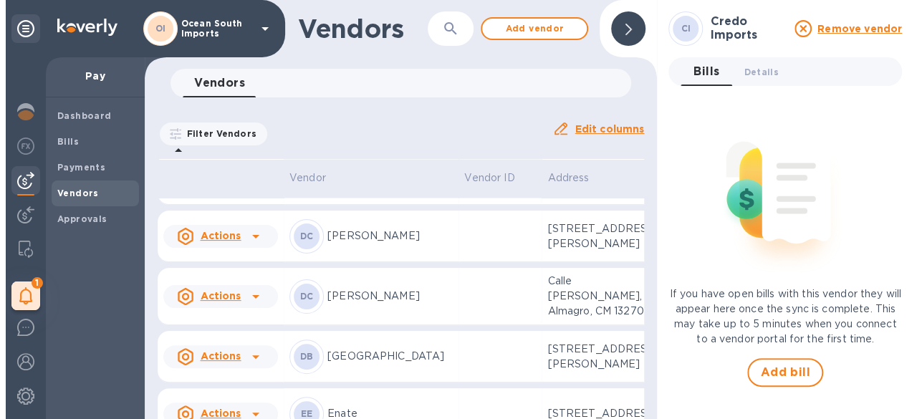
scroll to position [1514, 0]
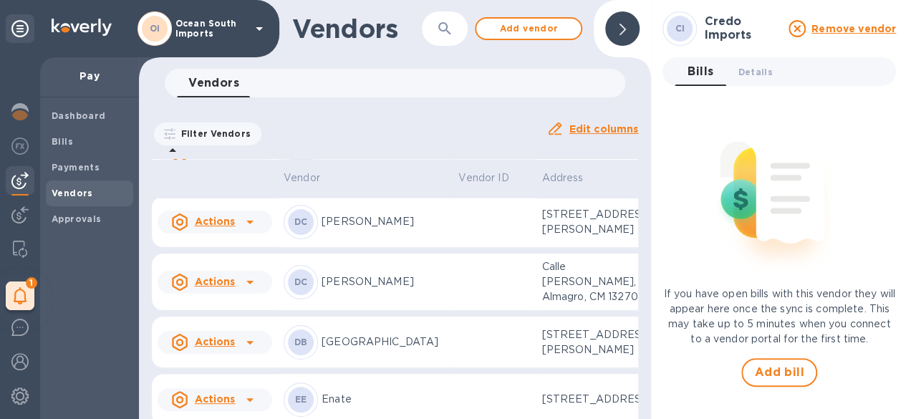
click at [453, 133] on td at bounding box center [494, 108] width 83 height 52
click at [74, 136] on span "Bills" at bounding box center [90, 142] width 76 height 14
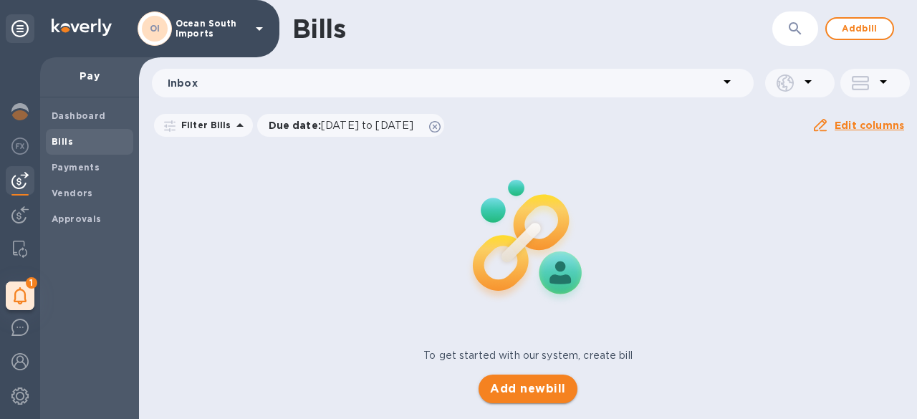
click at [520, 398] on button "Add new bill" at bounding box center [527, 389] width 98 height 29
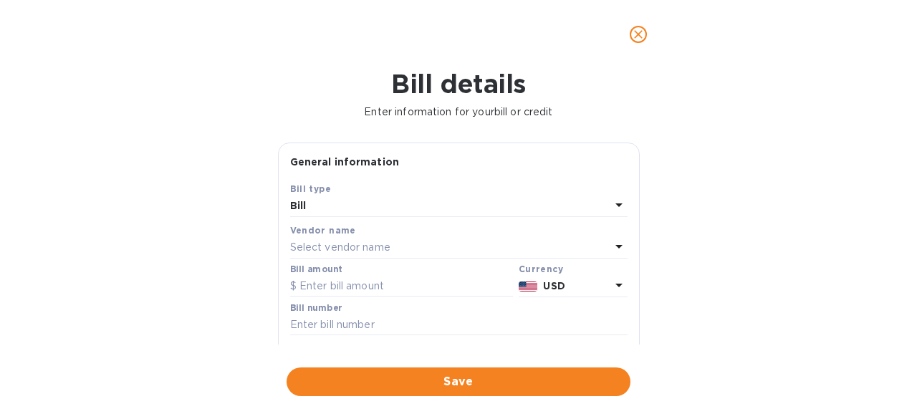
click at [319, 239] on div "Select vendor name" at bounding box center [450, 248] width 320 height 20
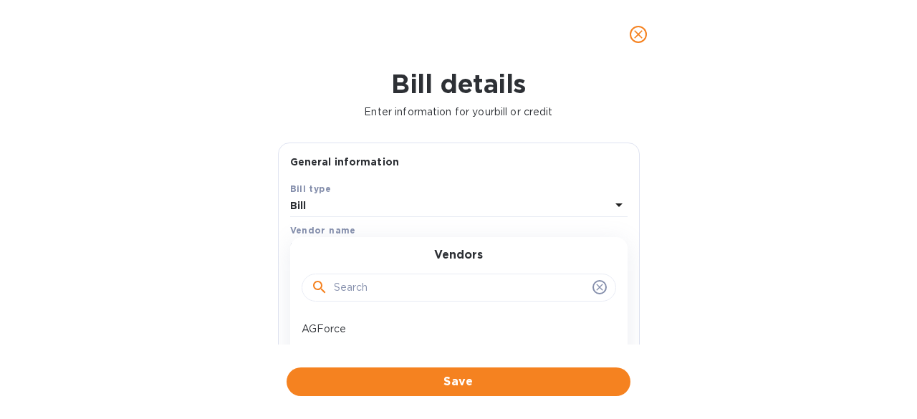
click at [365, 287] on input "text" at bounding box center [460, 287] width 253 height 21
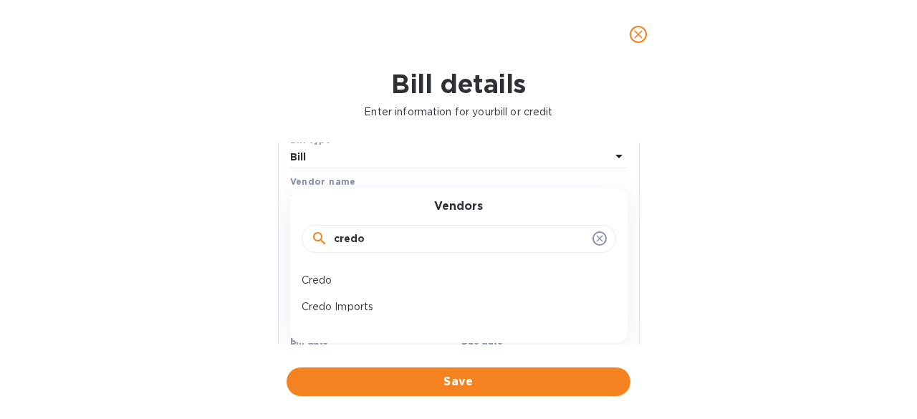
scroll to position [72, 0]
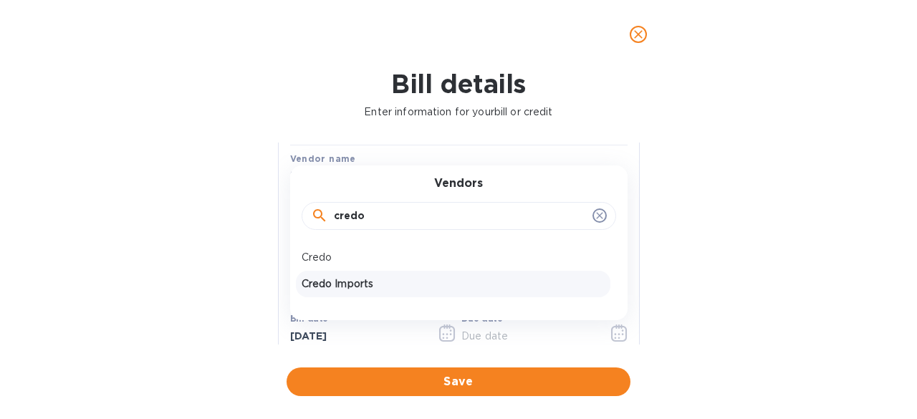
type input "credo"
click at [363, 284] on p "Credo Imports" at bounding box center [453, 283] width 303 height 15
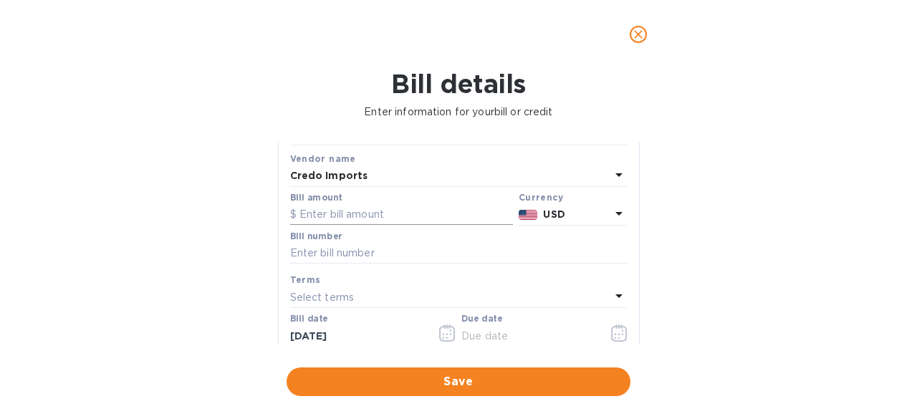
drag, startPoint x: 371, startPoint y: 230, endPoint x: 370, endPoint y: 223, distance: 7.2
click at [371, 228] on div "Bill number" at bounding box center [458, 249] width 343 height 42
click at [370, 220] on input "text" at bounding box center [401, 214] width 223 height 21
type input "3,192"
click at [592, 218] on p "USD" at bounding box center [576, 214] width 67 height 15
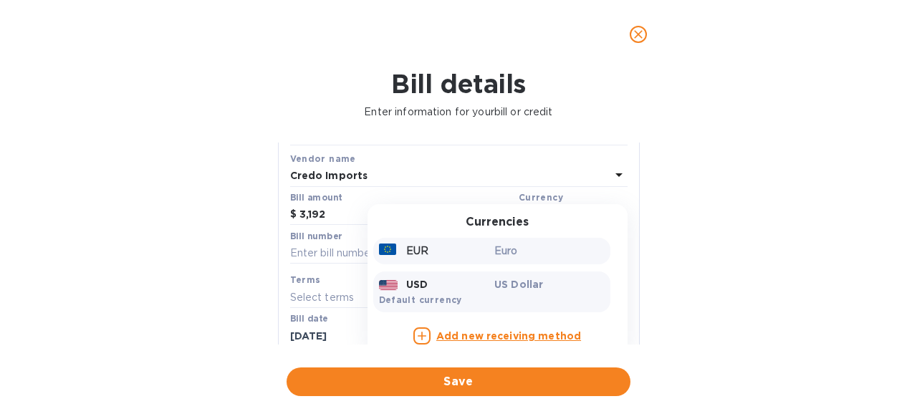
click at [525, 258] on p "Euro" at bounding box center [549, 251] width 110 height 15
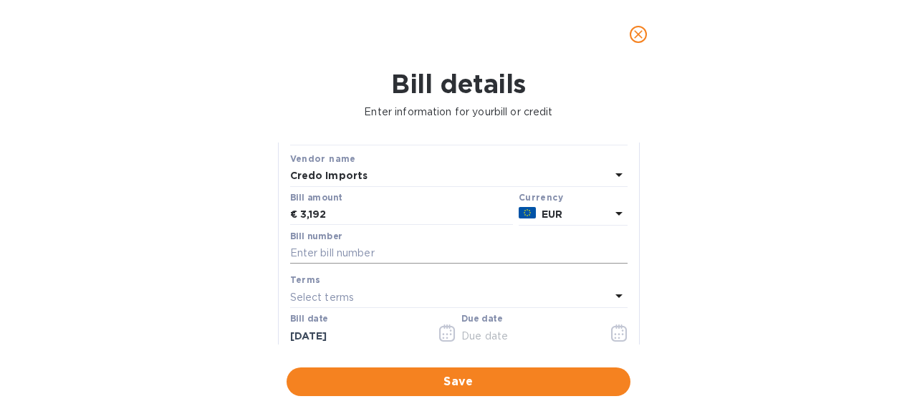
click at [395, 249] on input "text" at bounding box center [458, 253] width 337 height 21
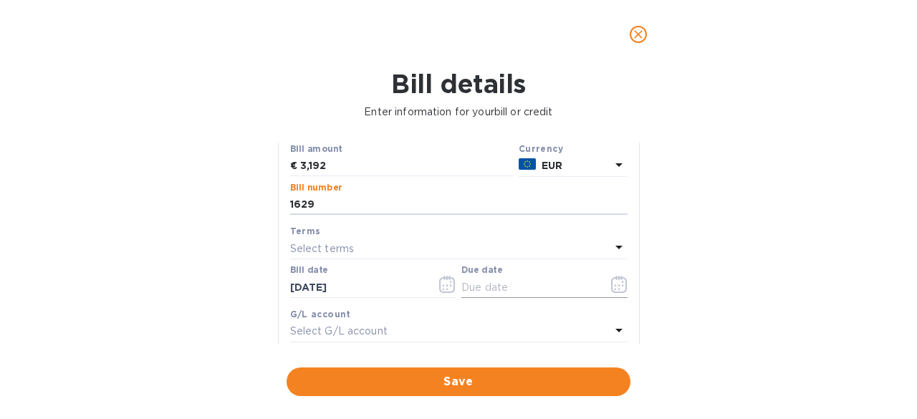
scroll to position [143, 0]
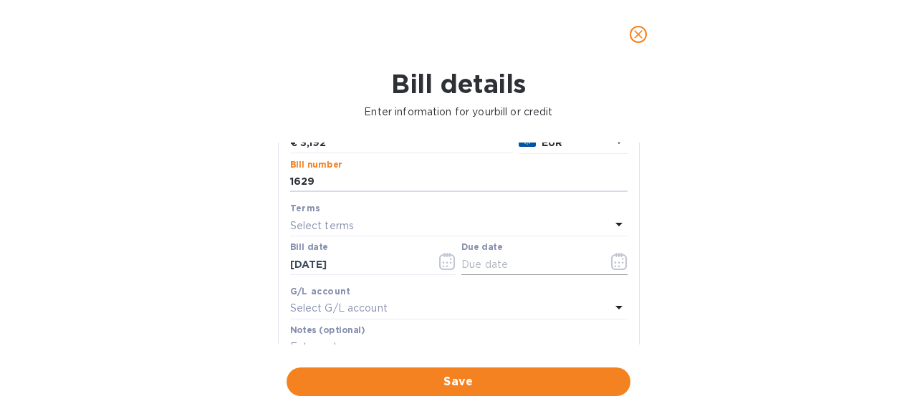
type input "1629"
click at [617, 267] on icon "button" at bounding box center [619, 261] width 16 height 17
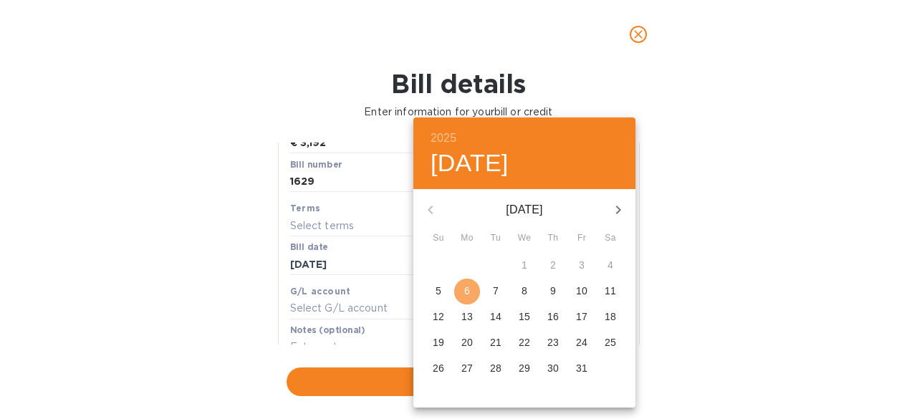
click at [466, 286] on p "6" at bounding box center [467, 291] width 6 height 14
type input "[DATE]"
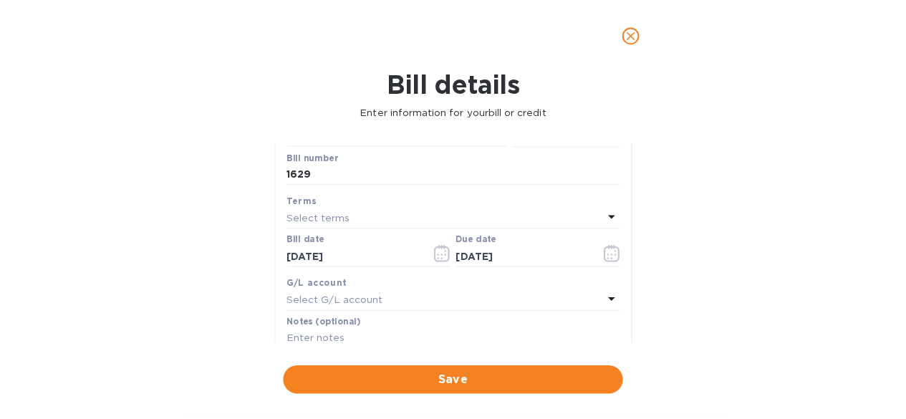
scroll to position [72, 0]
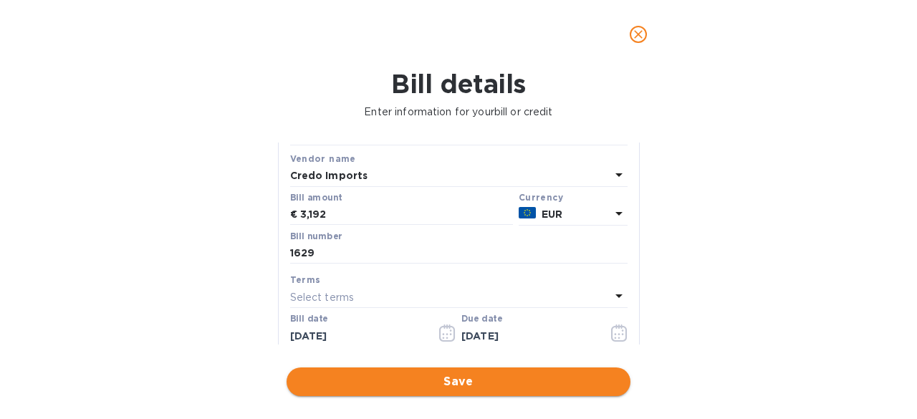
click at [428, 374] on span "Save" at bounding box center [458, 381] width 321 height 17
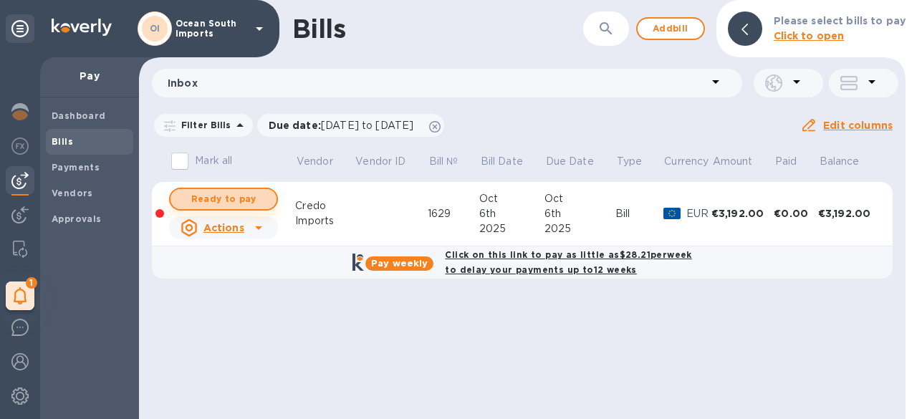
click at [236, 200] on span "Ready to pay" at bounding box center [223, 199] width 83 height 17
checkbox input "true"
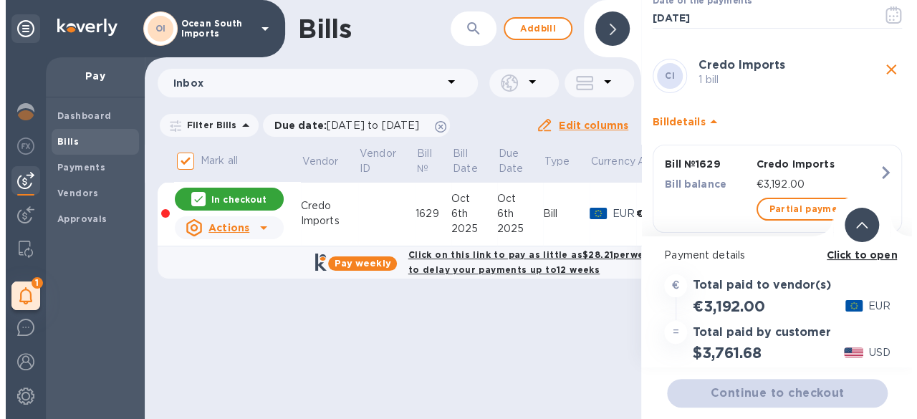
scroll to position [75, 0]
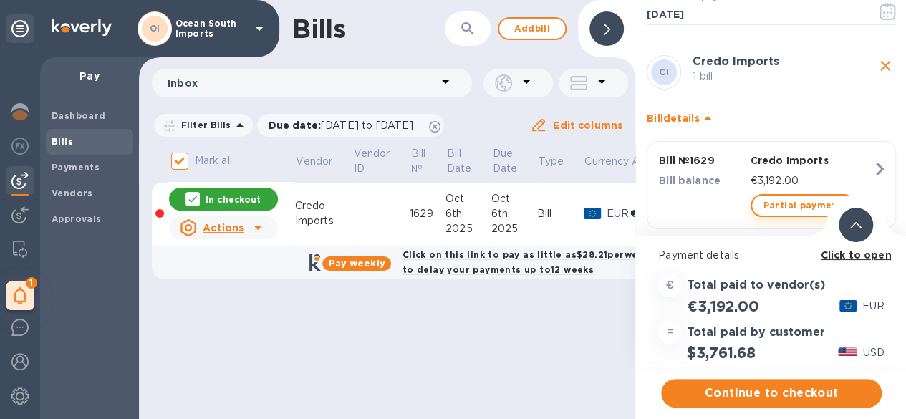
click at [796, 203] on span "Partial payment" at bounding box center [803, 205] width 79 height 17
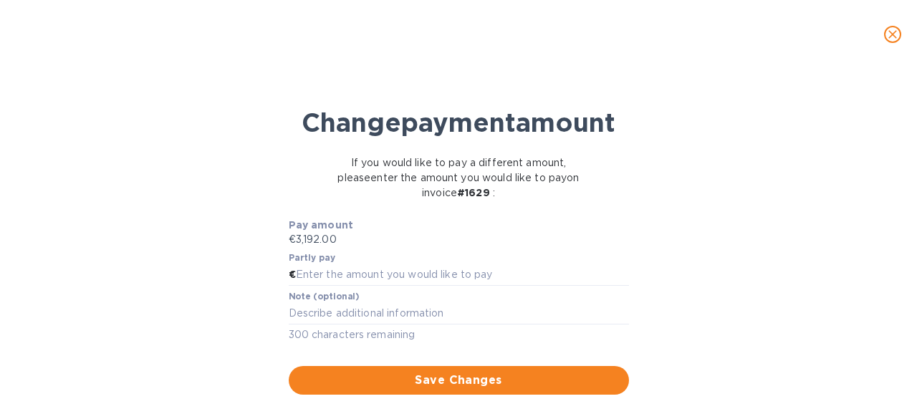
scroll to position [14, 0]
click at [377, 286] on input "text" at bounding box center [462, 274] width 333 height 21
type input "1,596"
click at [395, 319] on textarea at bounding box center [459, 313] width 340 height 12
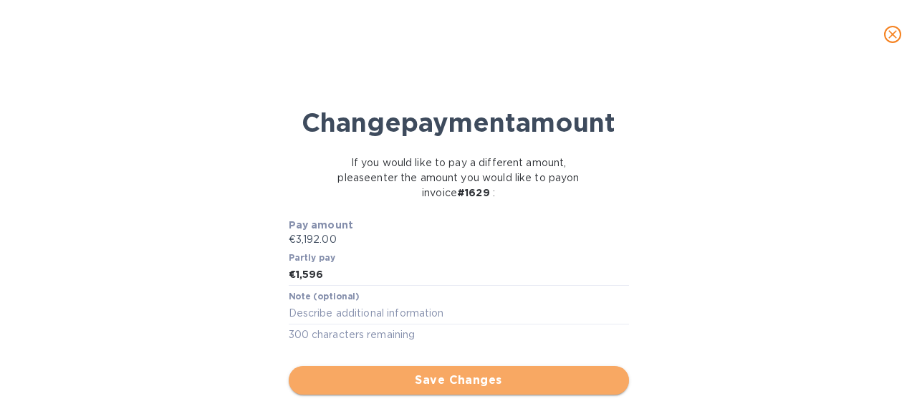
click at [446, 389] on span "Save Changes" at bounding box center [458, 380] width 317 height 17
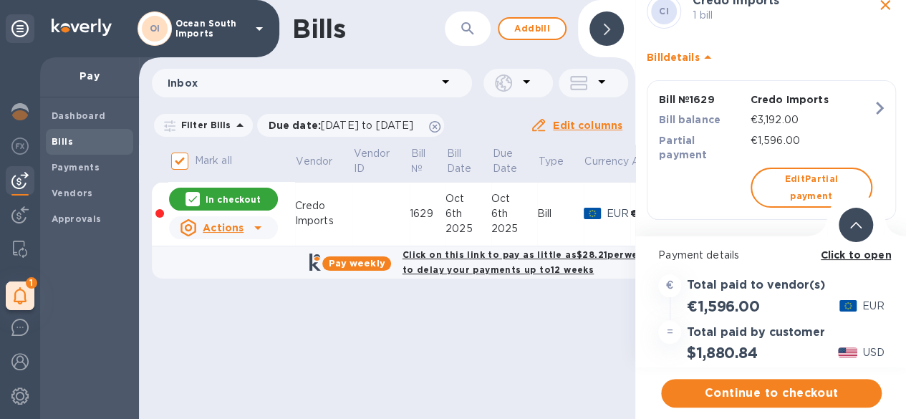
scroll to position [11, 0]
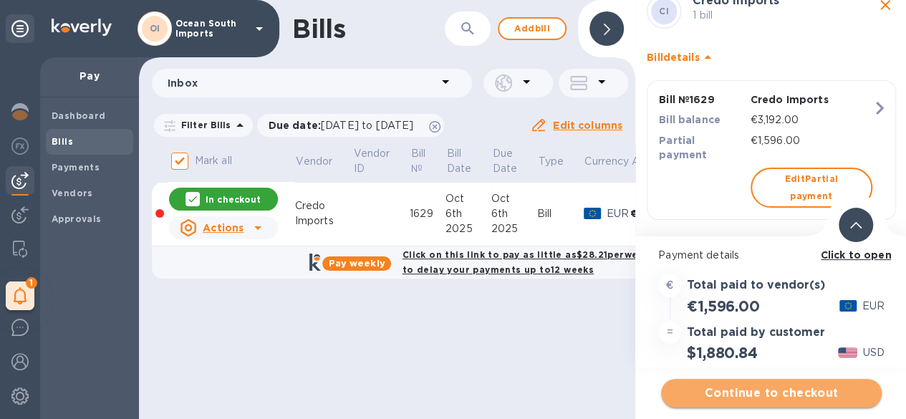
click at [738, 385] on span "Continue to checkout" at bounding box center [772, 393] width 198 height 17
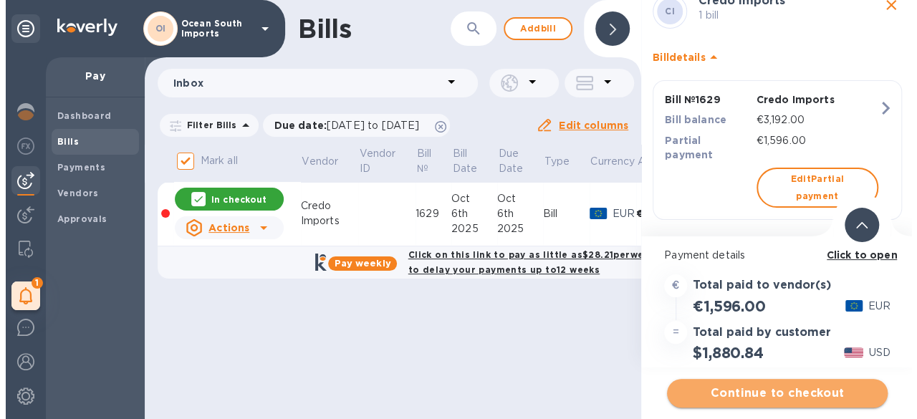
scroll to position [0, 0]
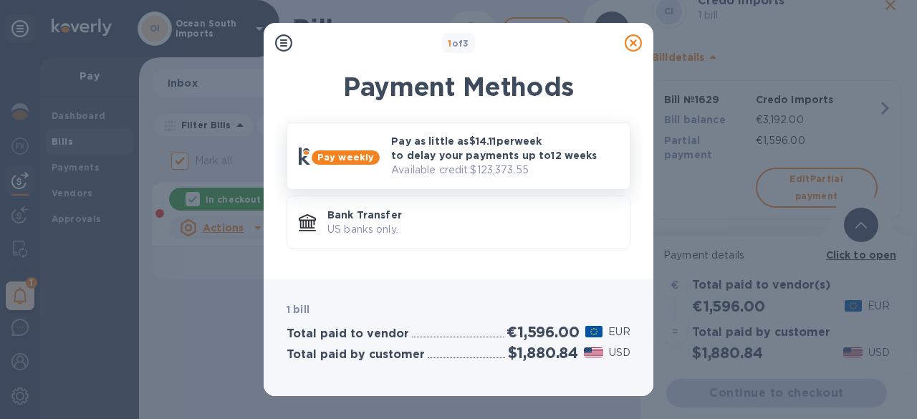
click at [467, 171] on p "Available credit: $123,373.55" at bounding box center [504, 170] width 227 height 15
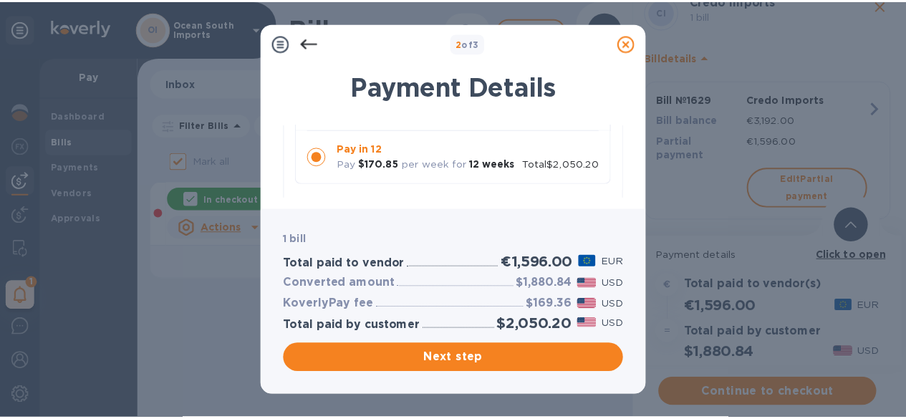
scroll to position [287, 0]
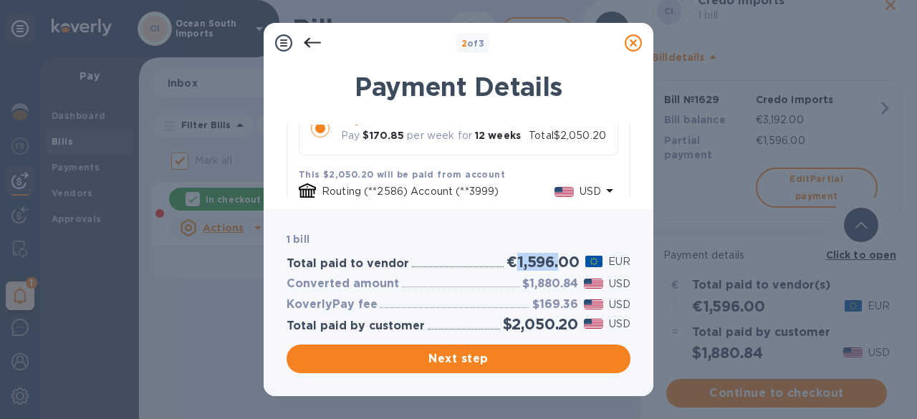
drag, startPoint x: 517, startPoint y: 261, endPoint x: 557, endPoint y: 270, distance: 40.3
click at [557, 270] on h2 "€1,596.00" at bounding box center [542, 262] width 72 height 18
drag, startPoint x: 511, startPoint y: 326, endPoint x: 552, endPoint y: 317, distance: 41.7
click at [552, 317] on h2 "$2,050.20" at bounding box center [540, 324] width 75 height 18
click at [635, 43] on icon at bounding box center [633, 42] width 17 height 17
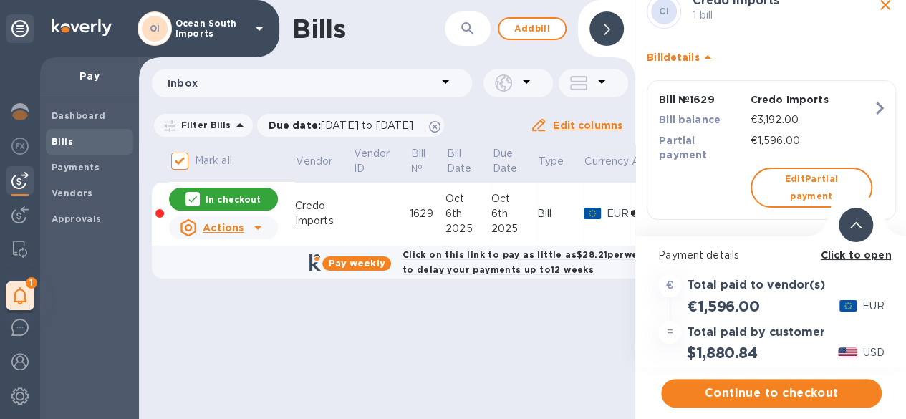
click at [72, 135] on span "Bills" at bounding box center [90, 142] width 76 height 14
click at [86, 117] on b "Dashboard" at bounding box center [79, 115] width 54 height 11
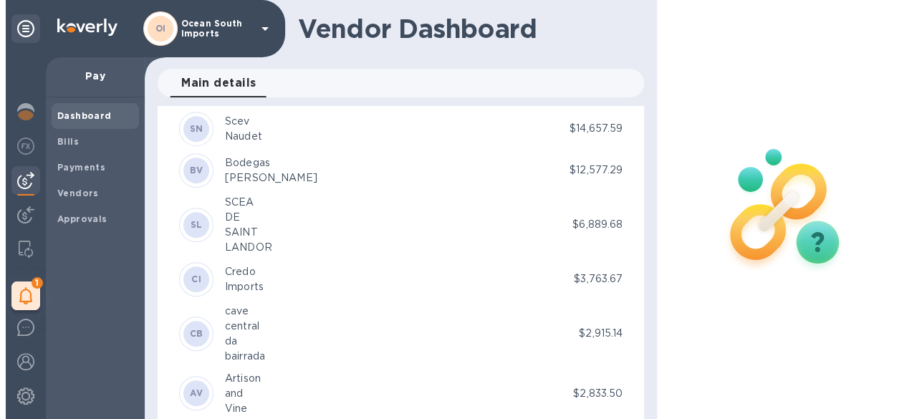
scroll to position [358, 0]
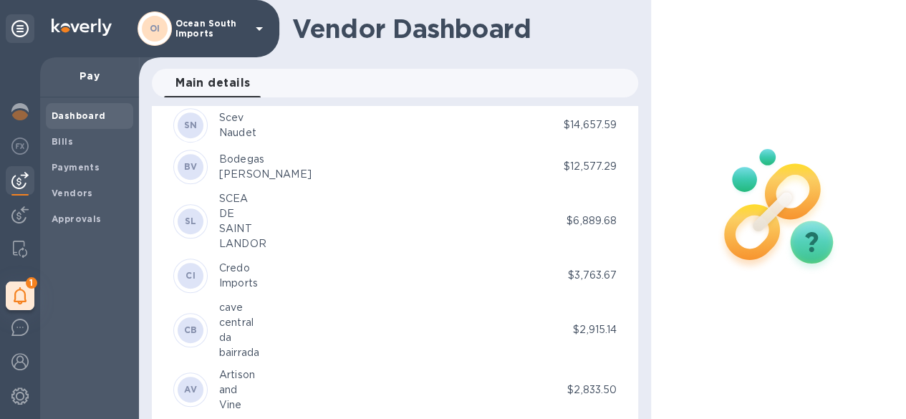
click at [4, 144] on div "1 My tasks" at bounding box center [20, 238] width 40 height 362
click at [9, 143] on div at bounding box center [20, 148] width 29 height 32
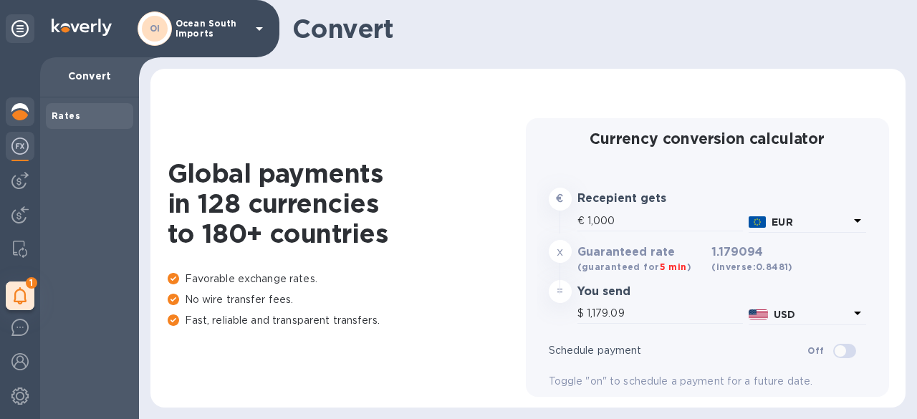
click at [24, 114] on img at bounding box center [19, 111] width 17 height 17
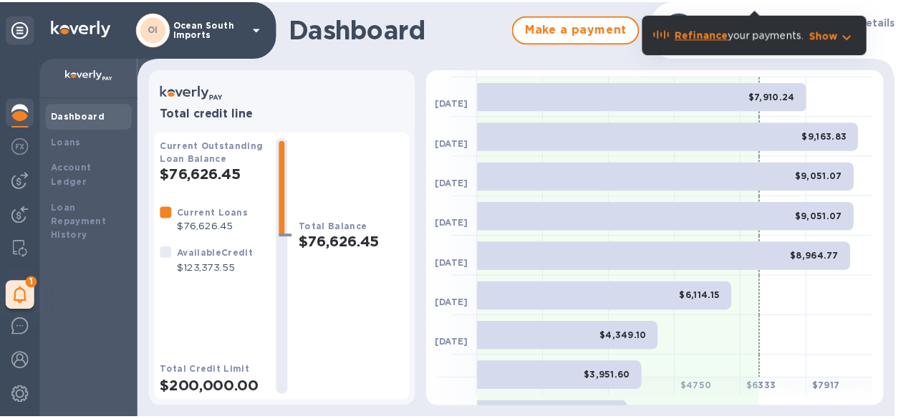
scroll to position [215, 0]
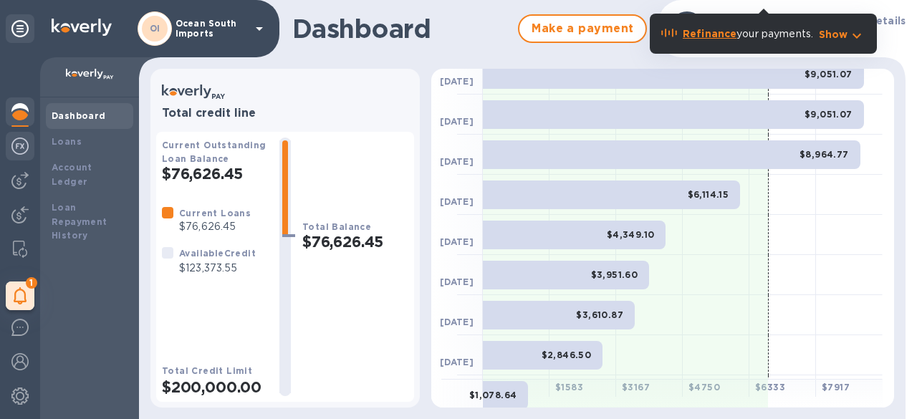
click at [14, 146] on img at bounding box center [19, 146] width 17 height 17
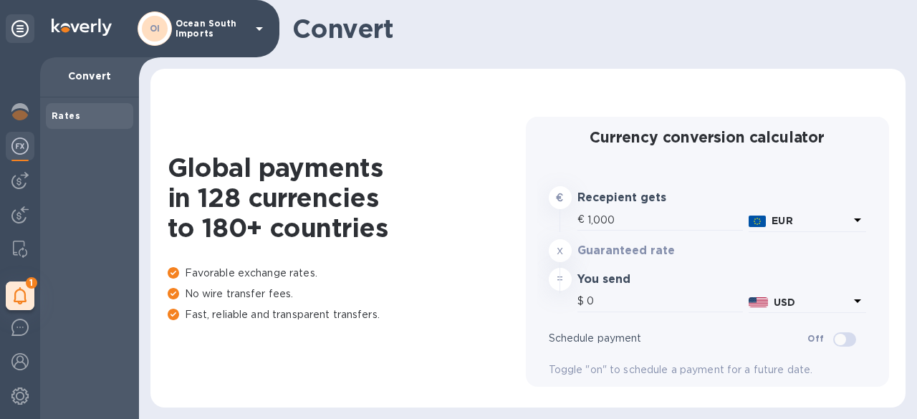
type input "1,179.09"
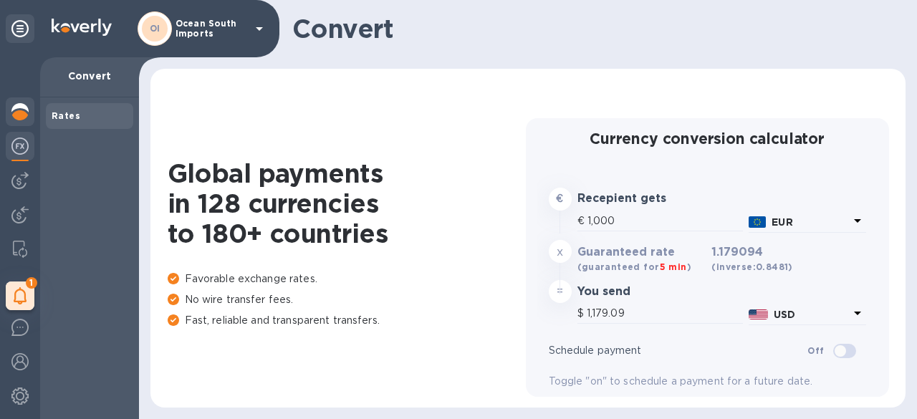
click at [10, 120] on div at bounding box center [20, 113] width 29 height 32
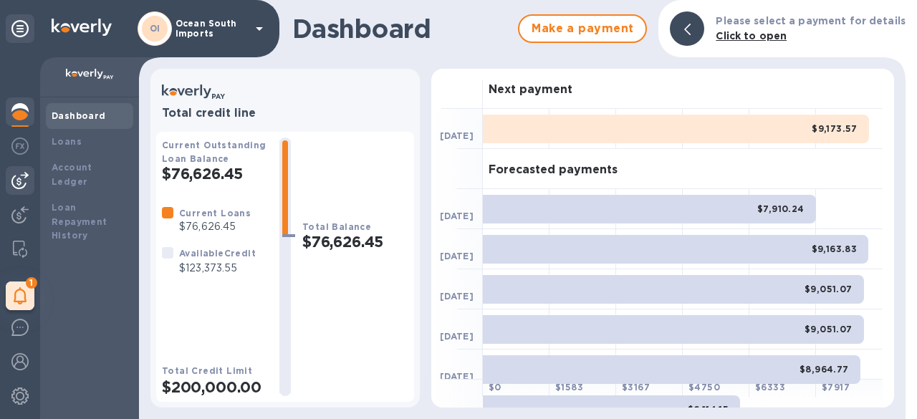
click at [14, 181] on img at bounding box center [19, 180] width 17 height 17
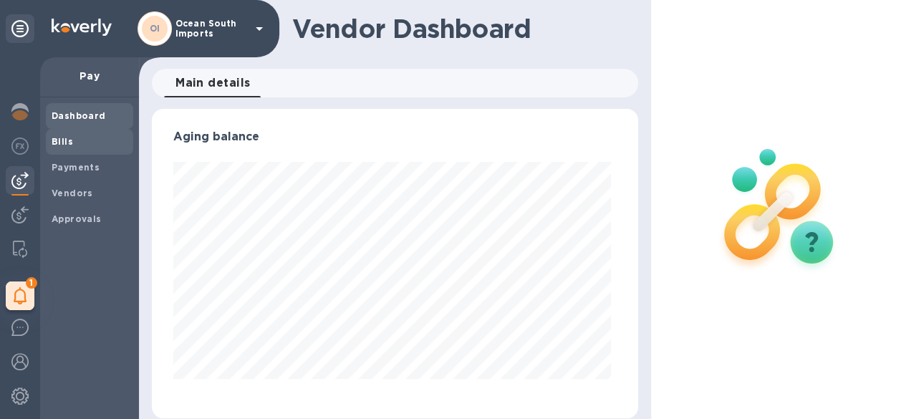
scroll to position [309, 480]
click at [93, 151] on div "Bills" at bounding box center [89, 142] width 87 height 26
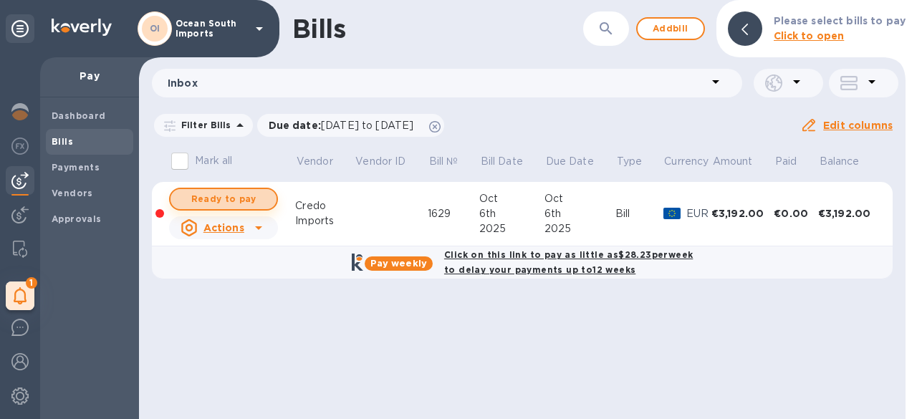
click at [250, 197] on span "Ready to pay" at bounding box center [223, 199] width 83 height 17
checkbox input "true"
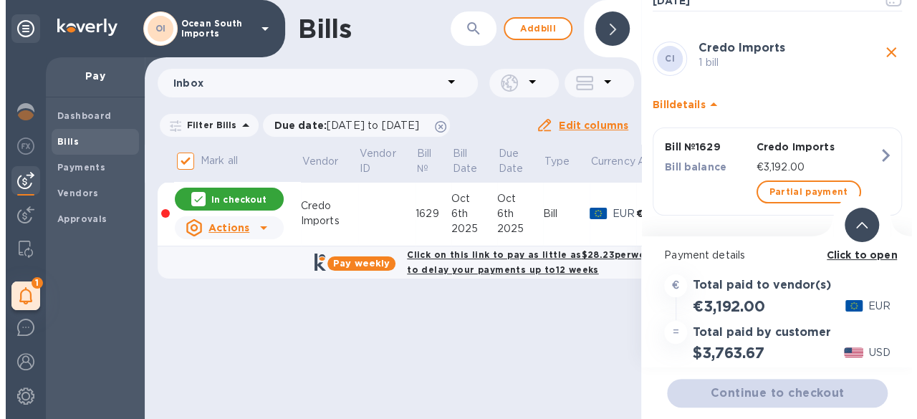
scroll to position [98, 0]
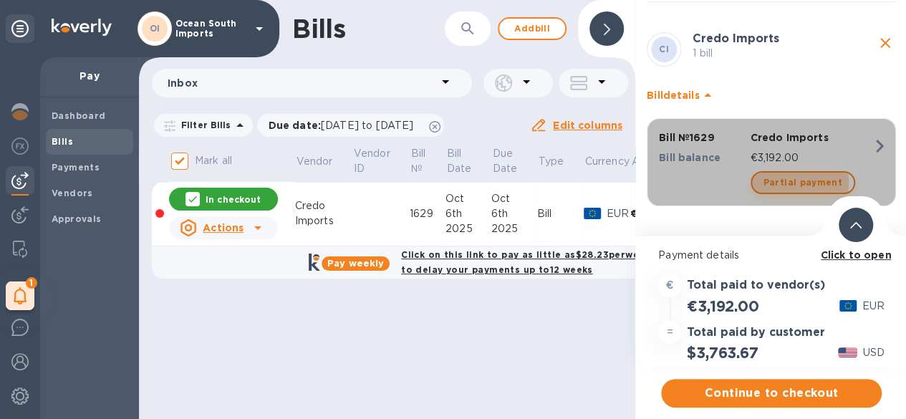
click at [789, 181] on span "Partial payment" at bounding box center [803, 182] width 79 height 17
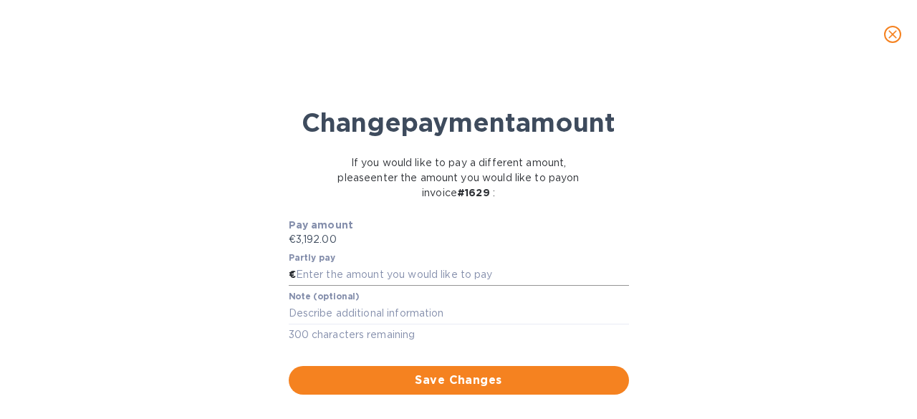
click at [377, 286] on input "text" at bounding box center [462, 274] width 333 height 21
type input "1,596"
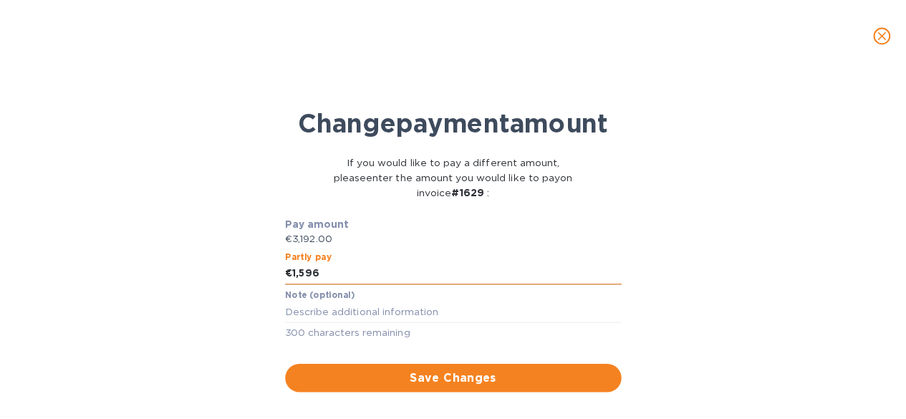
scroll to position [14, 0]
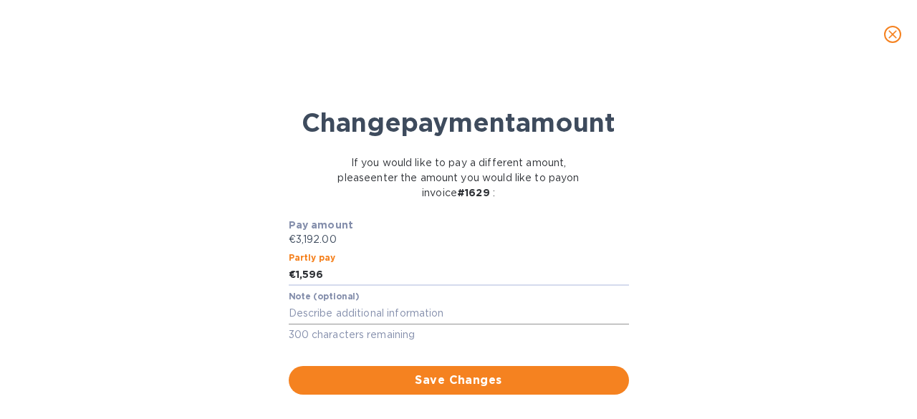
click at [403, 319] on textarea at bounding box center [459, 313] width 340 height 12
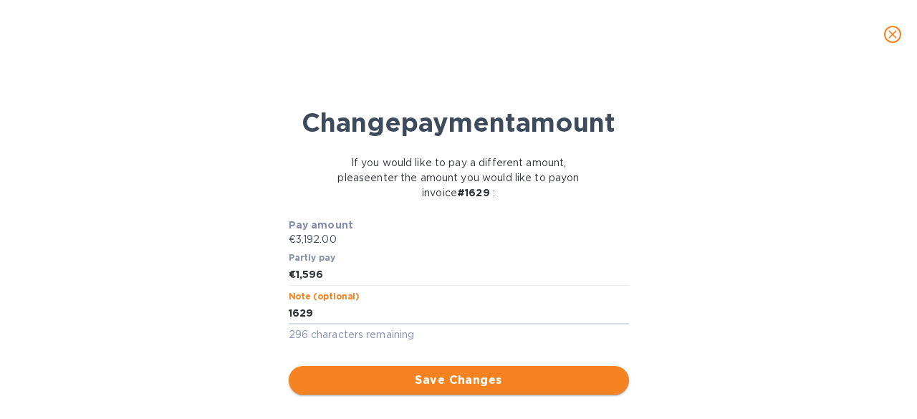
type textarea "1629"
click at [354, 384] on button "Save Changes" at bounding box center [459, 380] width 340 height 29
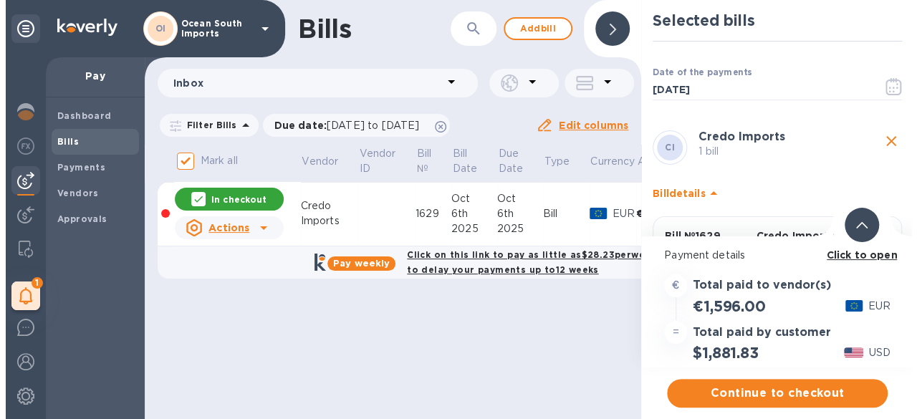
scroll to position [0, 0]
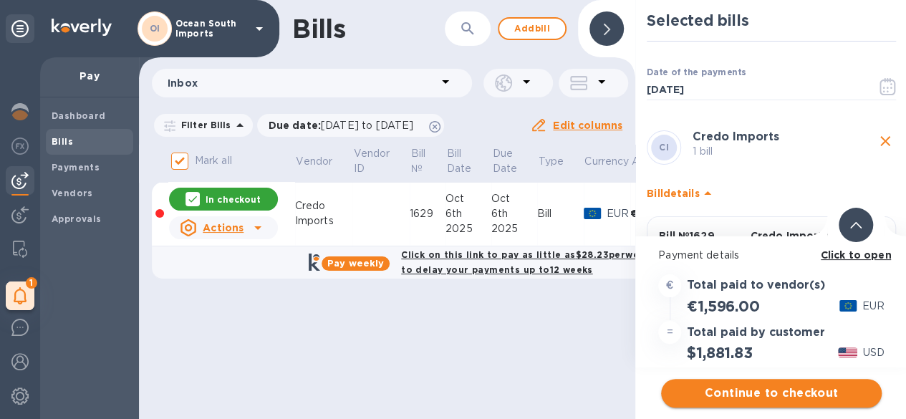
click at [727, 395] on span "Continue to checkout" at bounding box center [772, 393] width 198 height 17
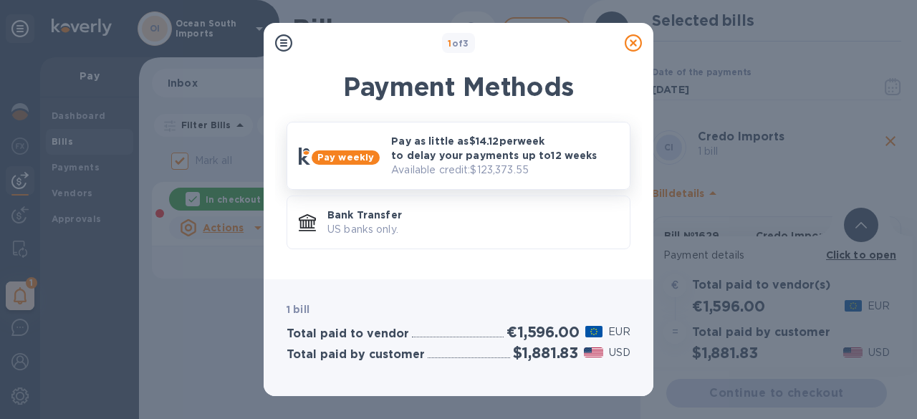
click at [437, 164] on p "Available credit: $123,373.55" at bounding box center [504, 170] width 227 height 15
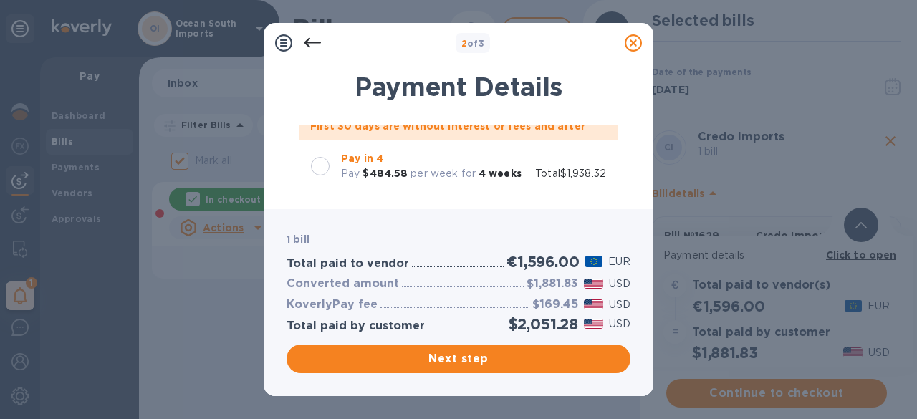
scroll to position [143, 0]
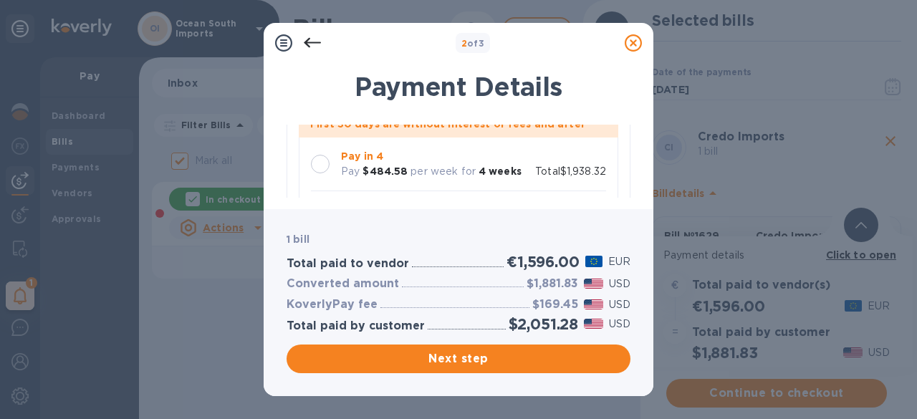
drag, startPoint x: 328, startPoint y: 160, endPoint x: 335, endPoint y: 168, distance: 10.6
click at [327, 165] on div at bounding box center [320, 164] width 19 height 19
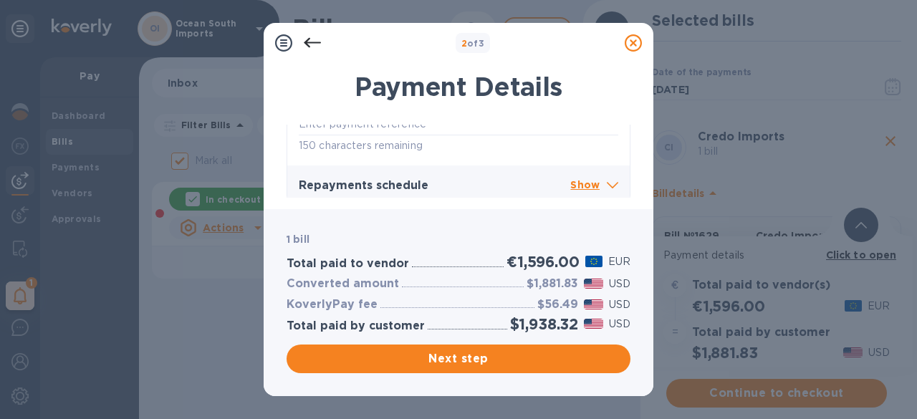
scroll to position [524, 0]
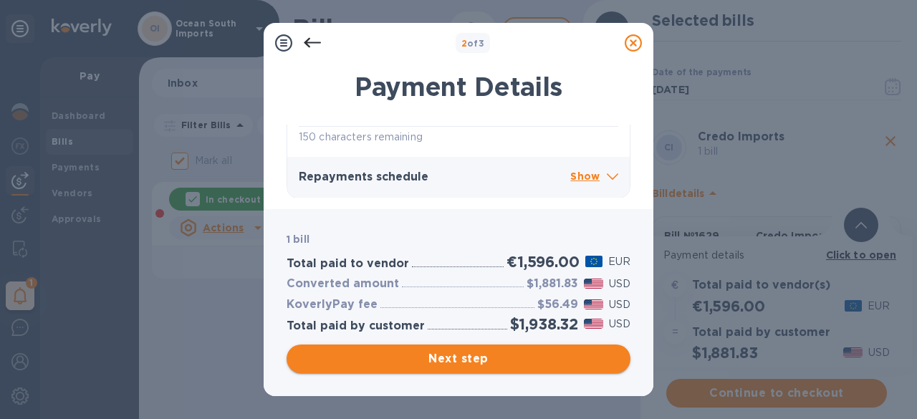
click at [481, 365] on span "Next step" at bounding box center [458, 358] width 321 height 17
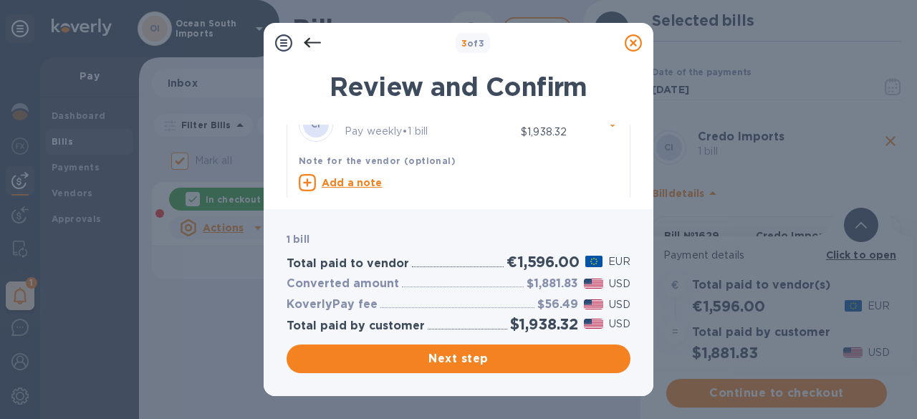
scroll to position [55, 0]
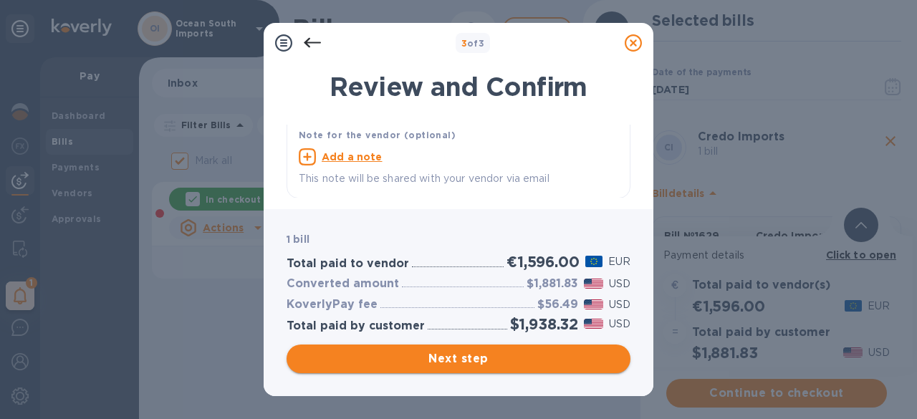
click at [491, 365] on span "Next step" at bounding box center [458, 358] width 321 height 17
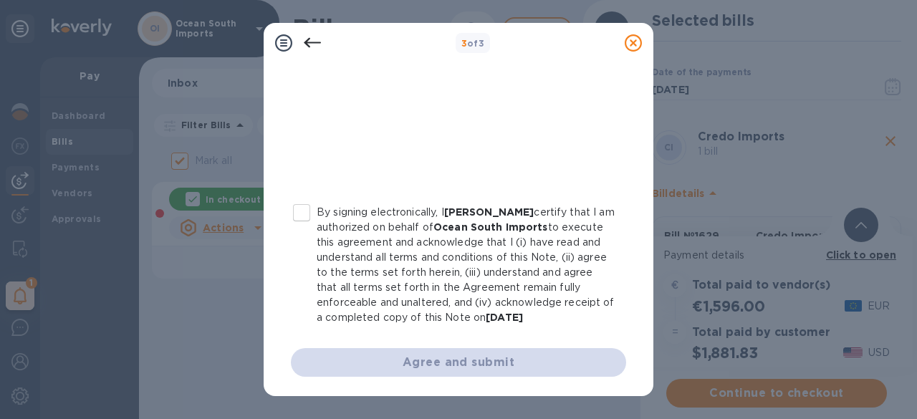
scroll to position [396, 0]
click at [308, 198] on input "By signing electronically, I [PERSON_NAME] certify that I am authorized on beha…" at bounding box center [302, 212] width 30 height 30
checkbox input "true"
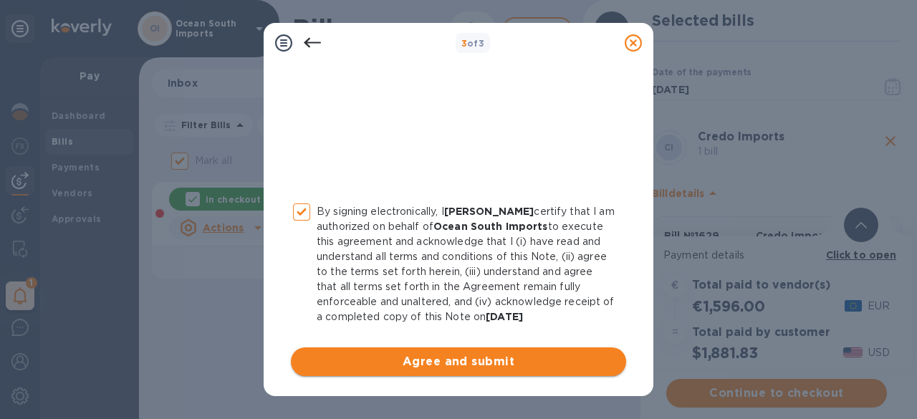
click at [438, 347] on button "Agree and submit" at bounding box center [458, 361] width 335 height 29
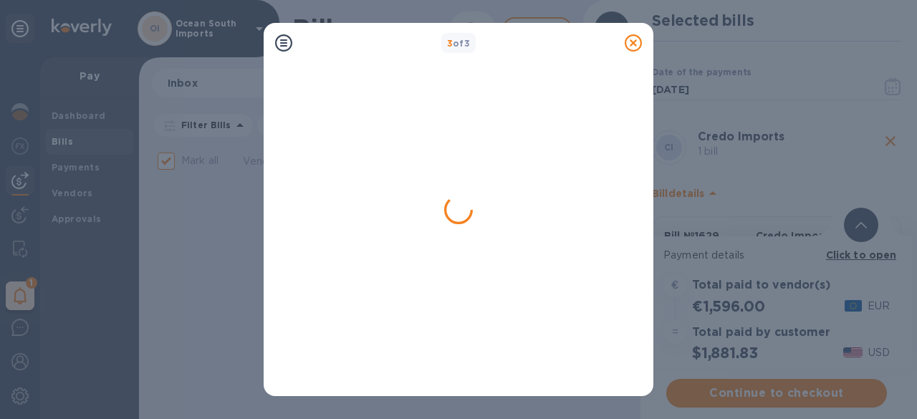
checkbox input "false"
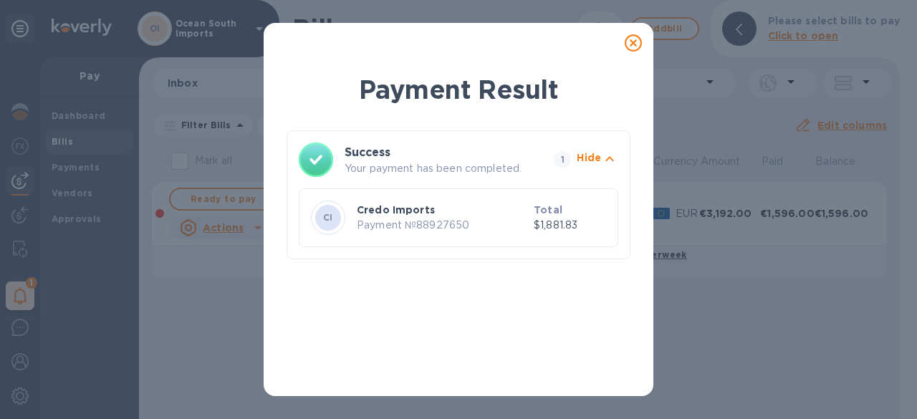
click at [633, 42] on icon at bounding box center [633, 42] width 17 height 17
